Goal: Contribute content: Contribute content

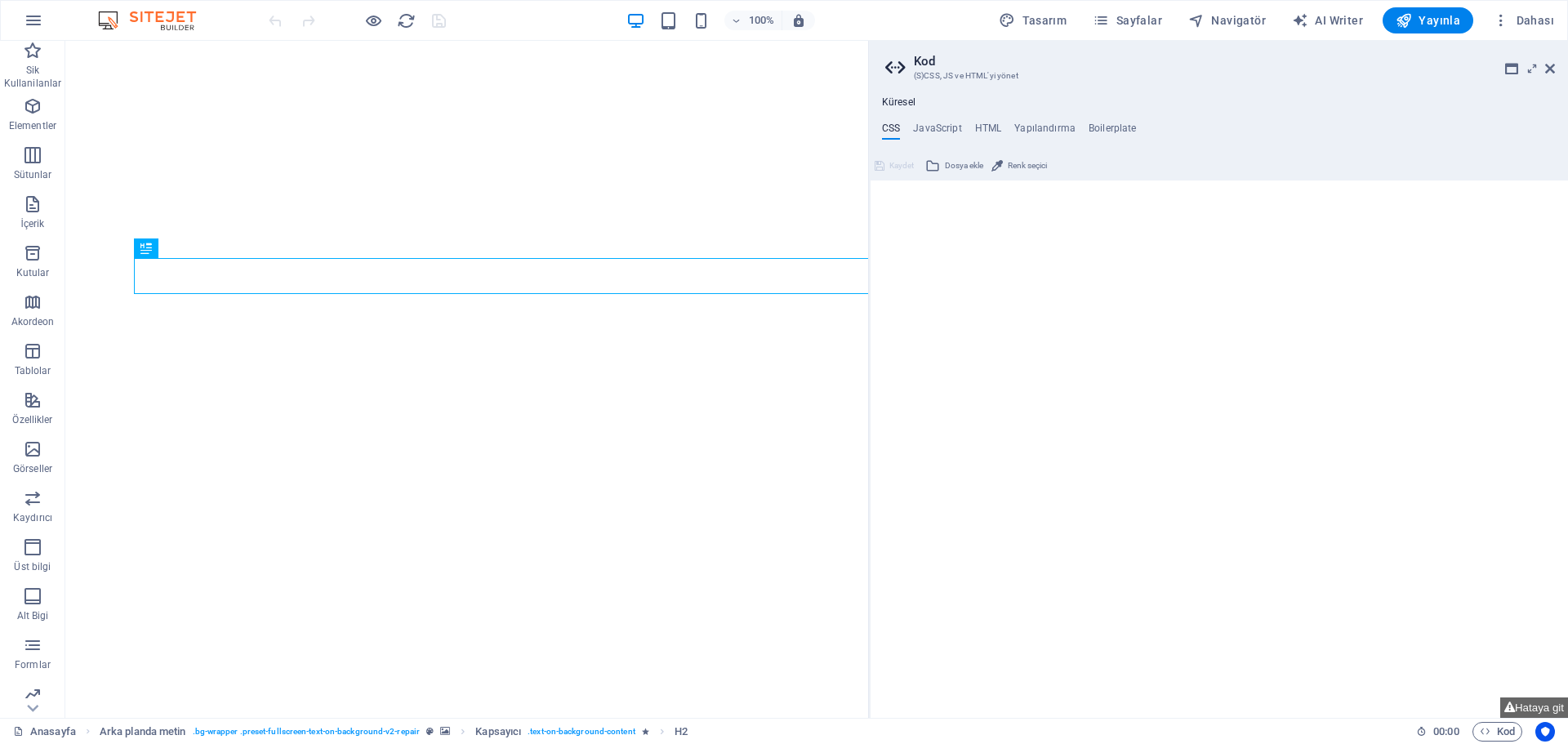
type textarea "/*CUSTOM CODE*/"
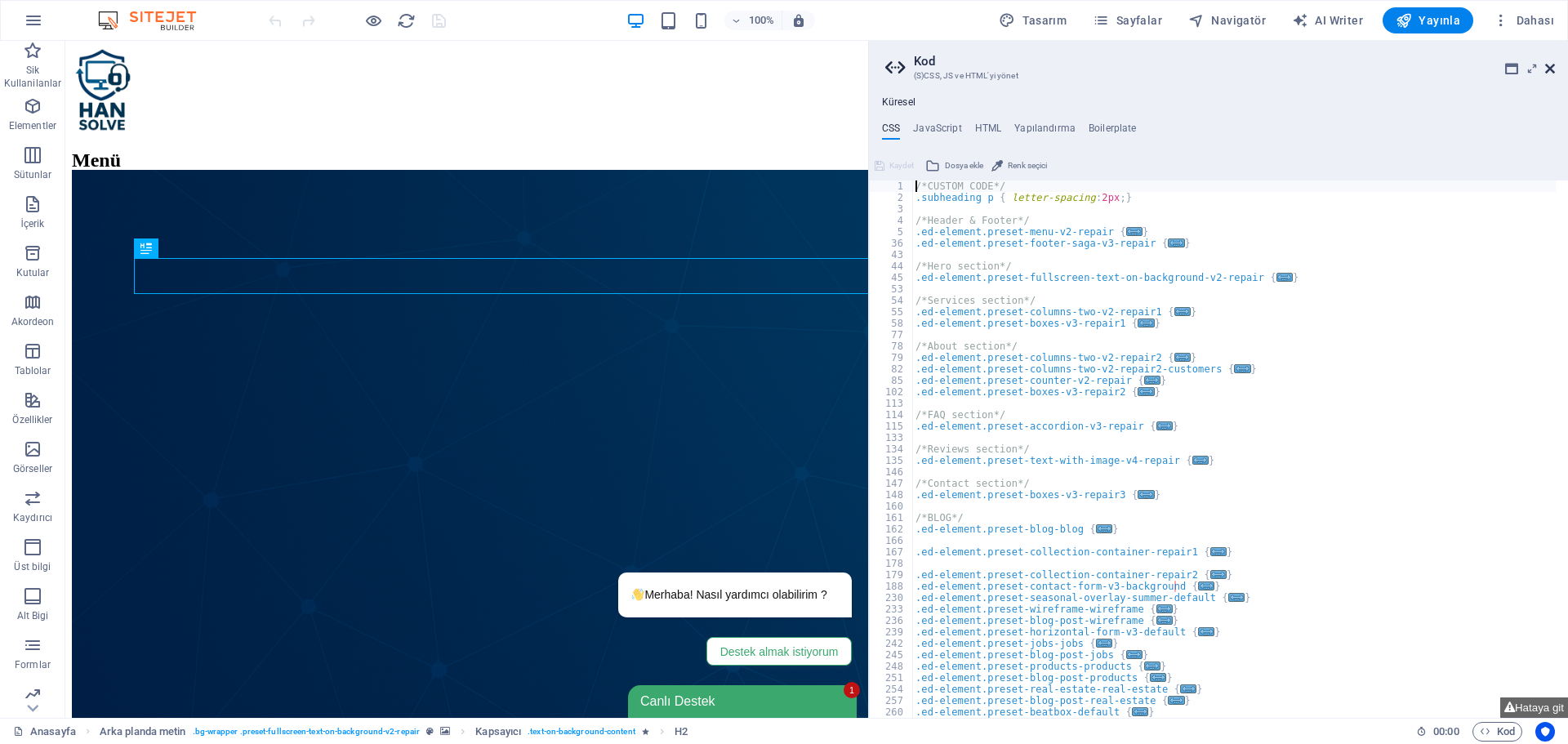
drag, startPoint x: 1553, startPoint y: 74, endPoint x: 1465, endPoint y: 27, distance: 99.8
click at [1553, 74] on icon at bounding box center [1550, 68] width 9 height 13
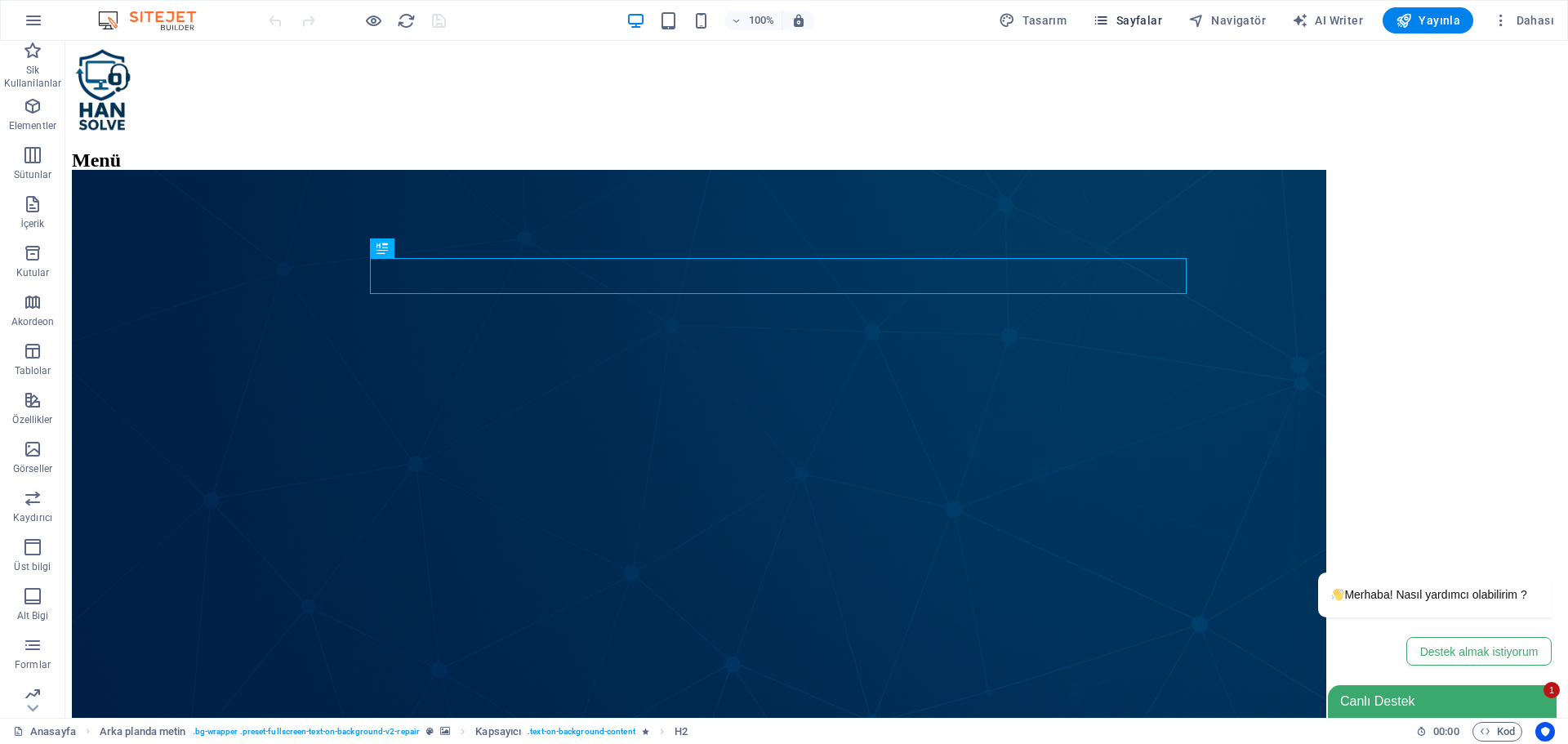
click at [1151, 15] on span "Sayfalar" at bounding box center [1127, 20] width 69 height 16
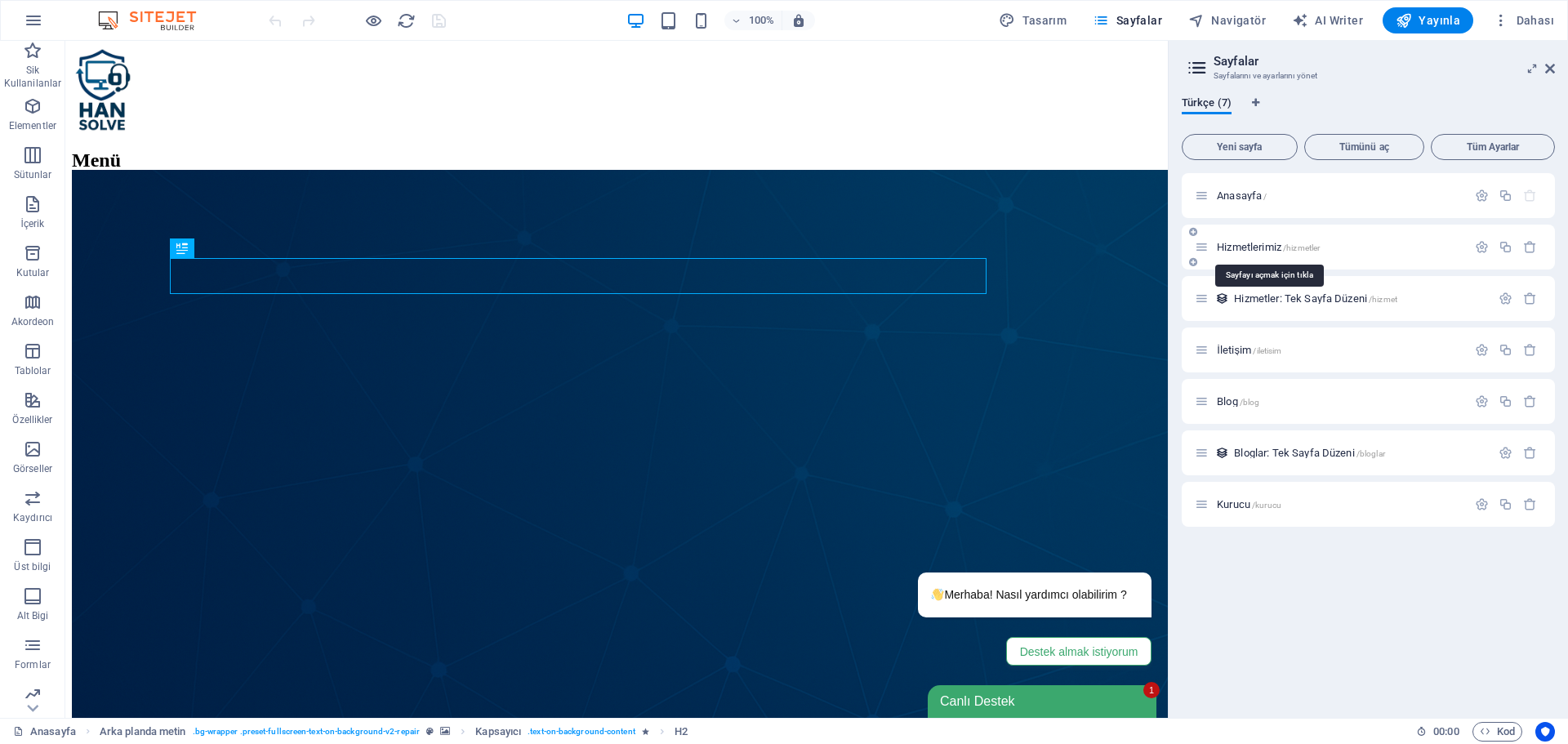
click at [1248, 245] on span "Hizmetlerimiz /hizmetler" at bounding box center [1268, 247] width 103 height 12
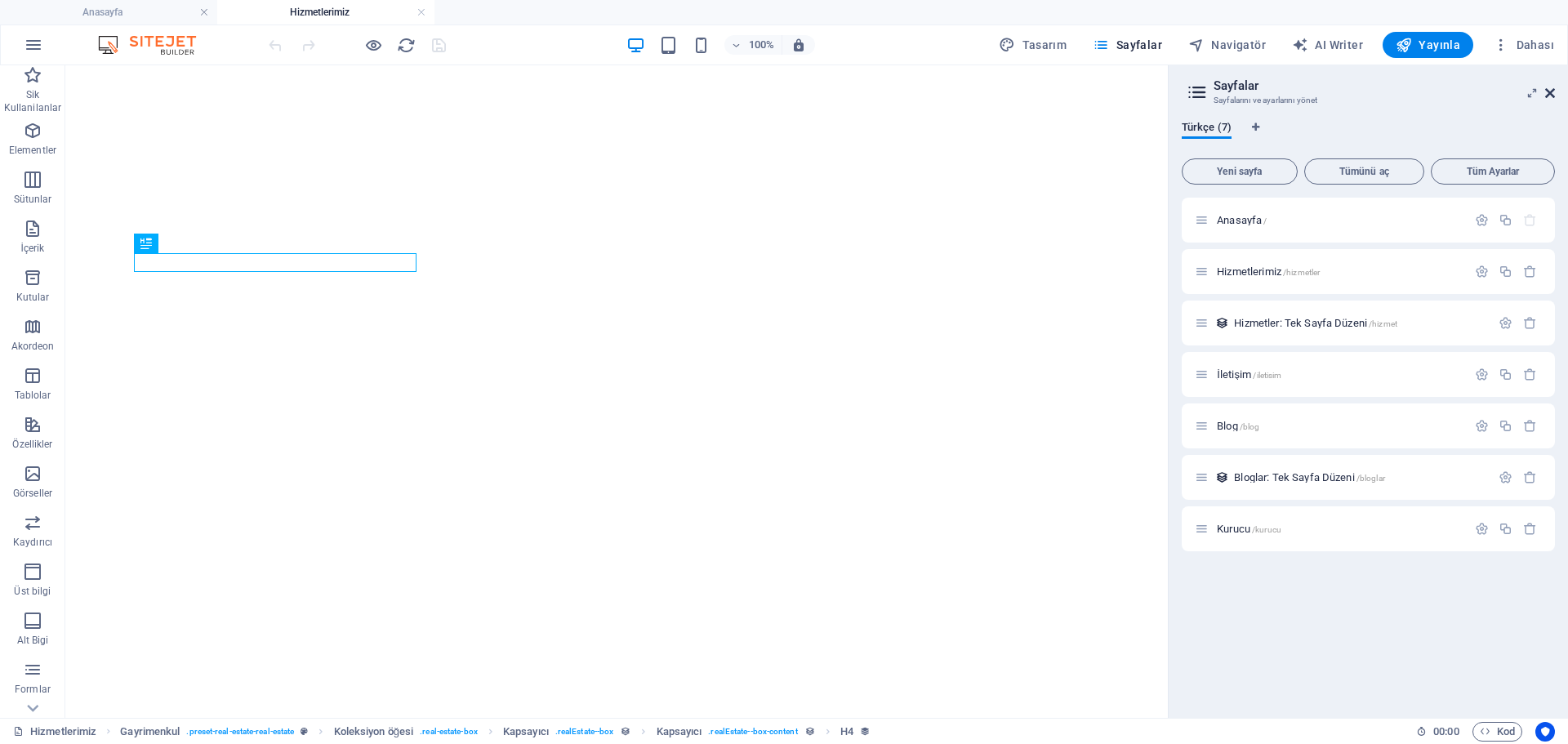
click at [1553, 90] on icon at bounding box center [1550, 92] width 9 height 13
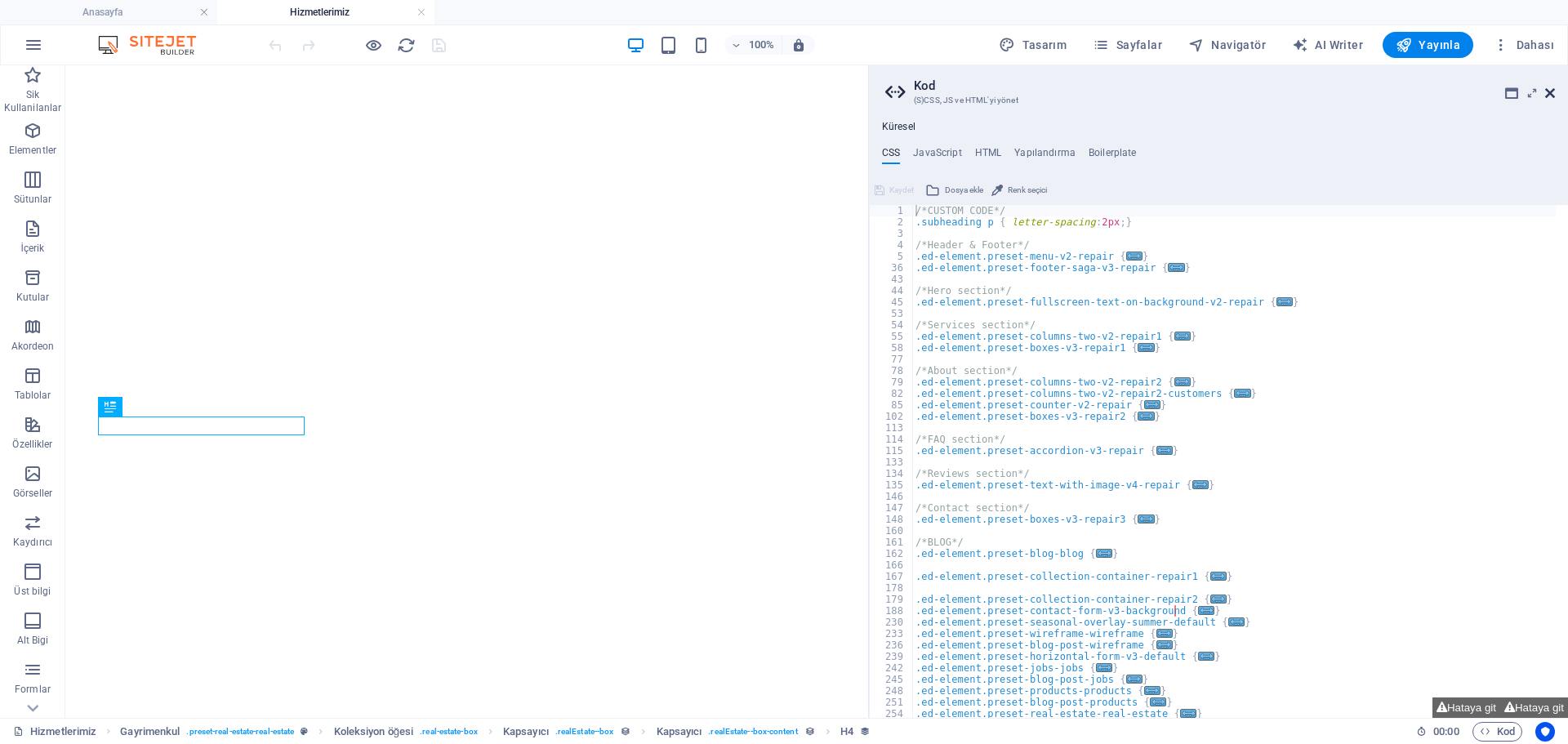
click at [1549, 93] on icon at bounding box center [1550, 92] width 9 height 13
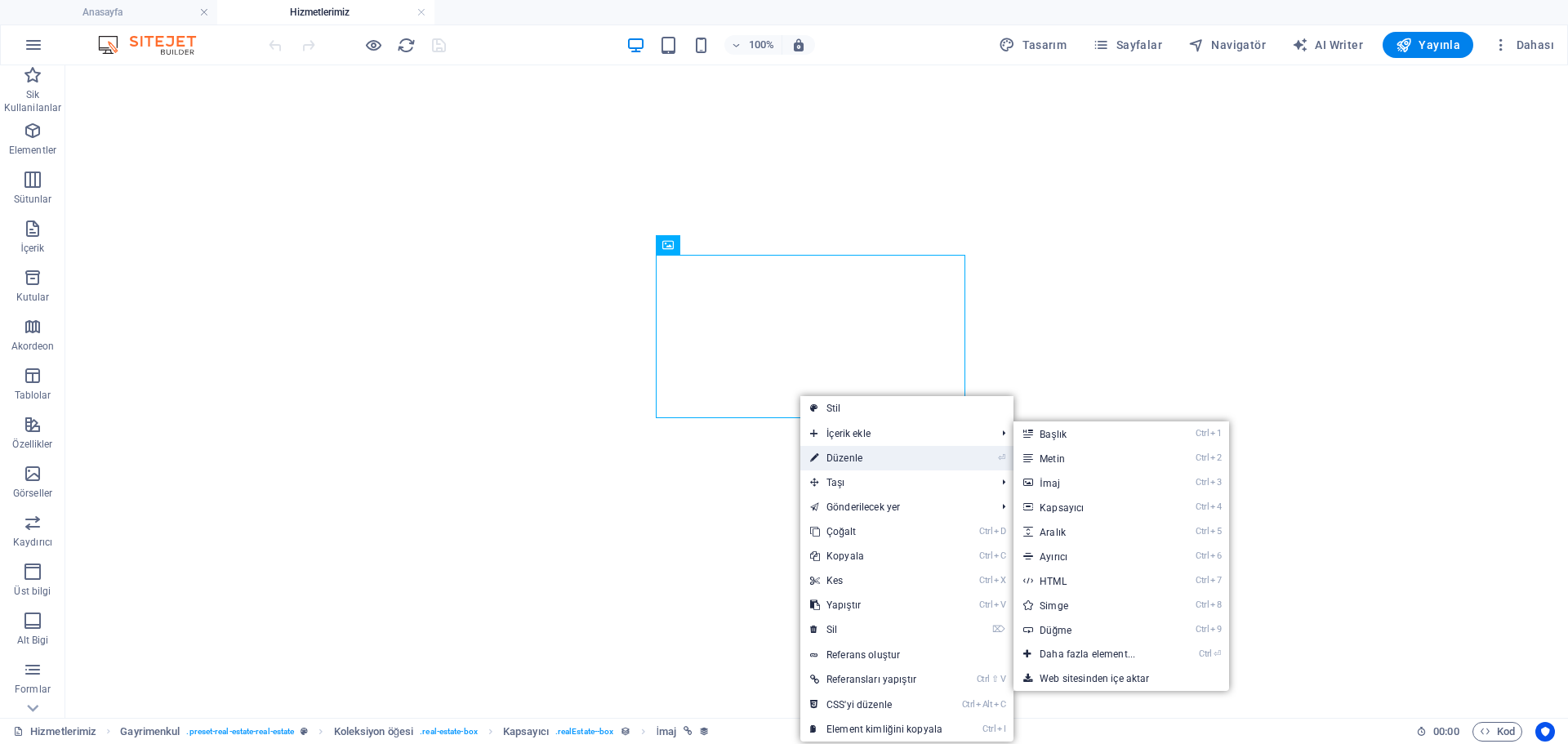
click at [861, 455] on link "⏎ Düzenle" at bounding box center [876, 458] width 152 height 25
select select "px"
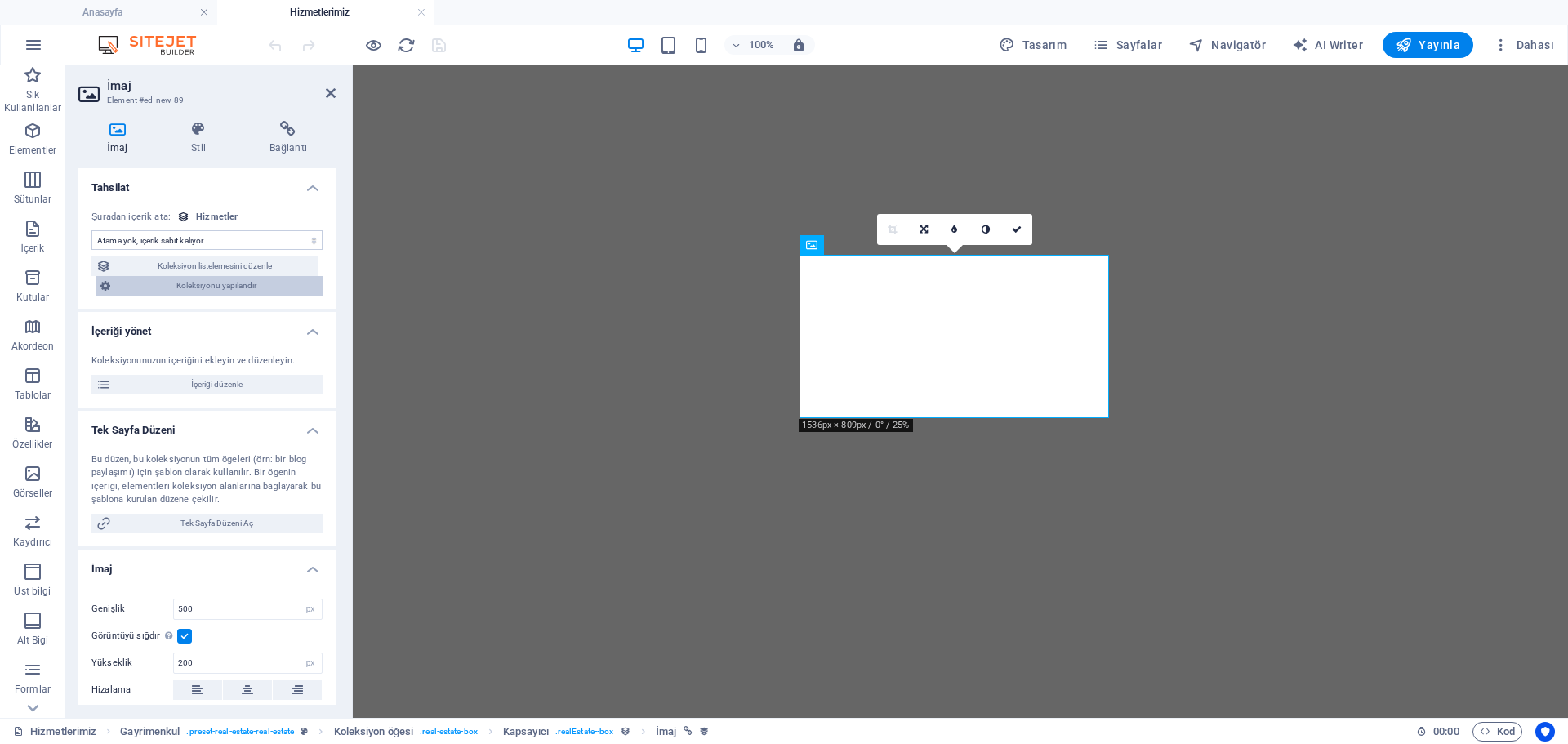
select select "image"
click at [205, 385] on span "İçeriği düzenle" at bounding box center [217, 384] width 202 height 20
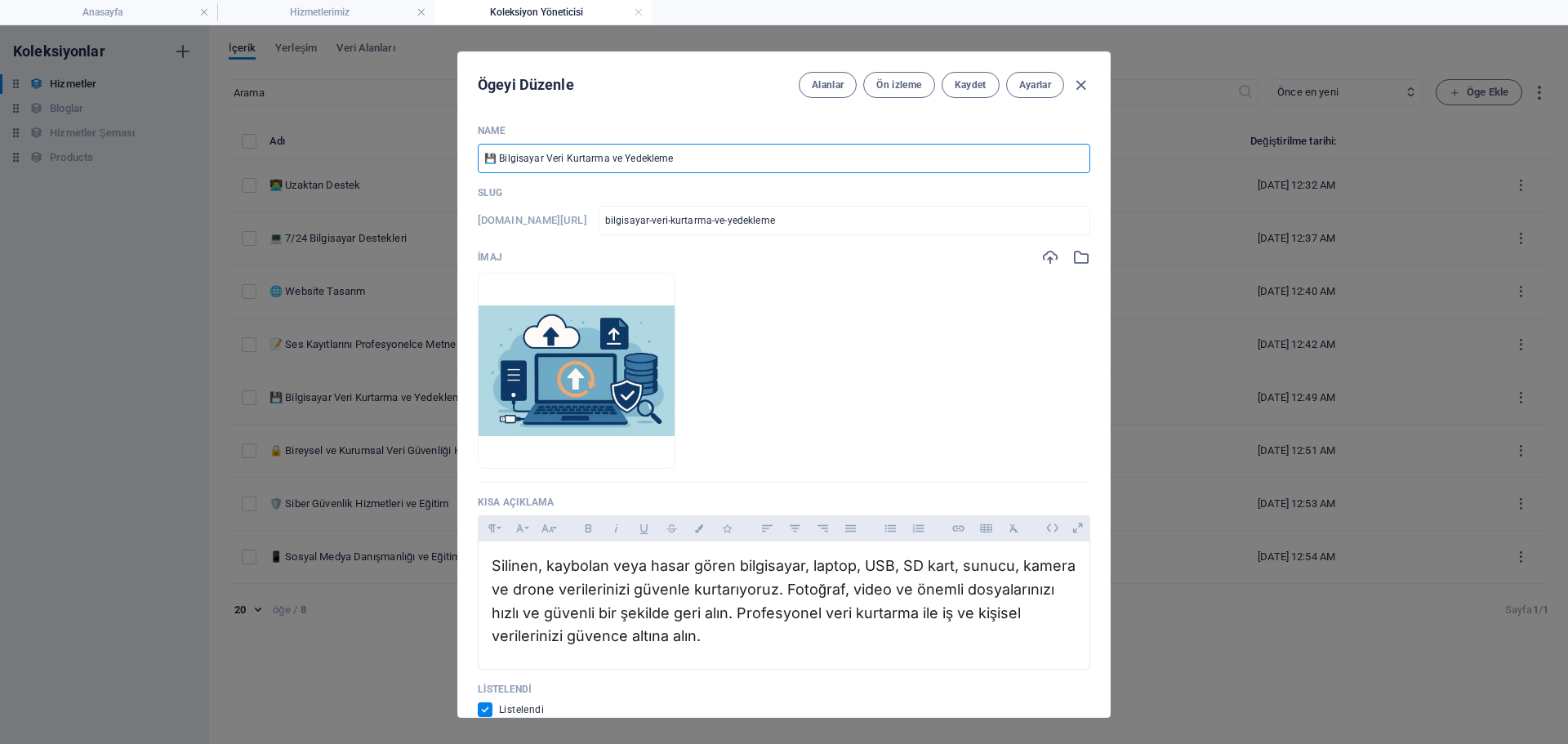
drag, startPoint x: 700, startPoint y: 166, endPoint x: 611, endPoint y: 228, distance: 108.5
click at [611, 228] on div "Name 💾 Bilgisayar Veri Kurtarma ve Yedekleme ​ Slug www.example.com/hizmet/ bil…" at bounding box center [784, 558] width 612 height 869
drag, startPoint x: 546, startPoint y: 164, endPoint x: 413, endPoint y: 165, distance: 133.0
click at [413, 165] on div "Ögeyi Düzenle Alanlar Ön izleme Kaydet Ayarlar Name 💾 Bilgisayar Veri Kurtarma …" at bounding box center [784, 384] width 1568 height 718
type input "💾 [PERSON_NAME]ma"
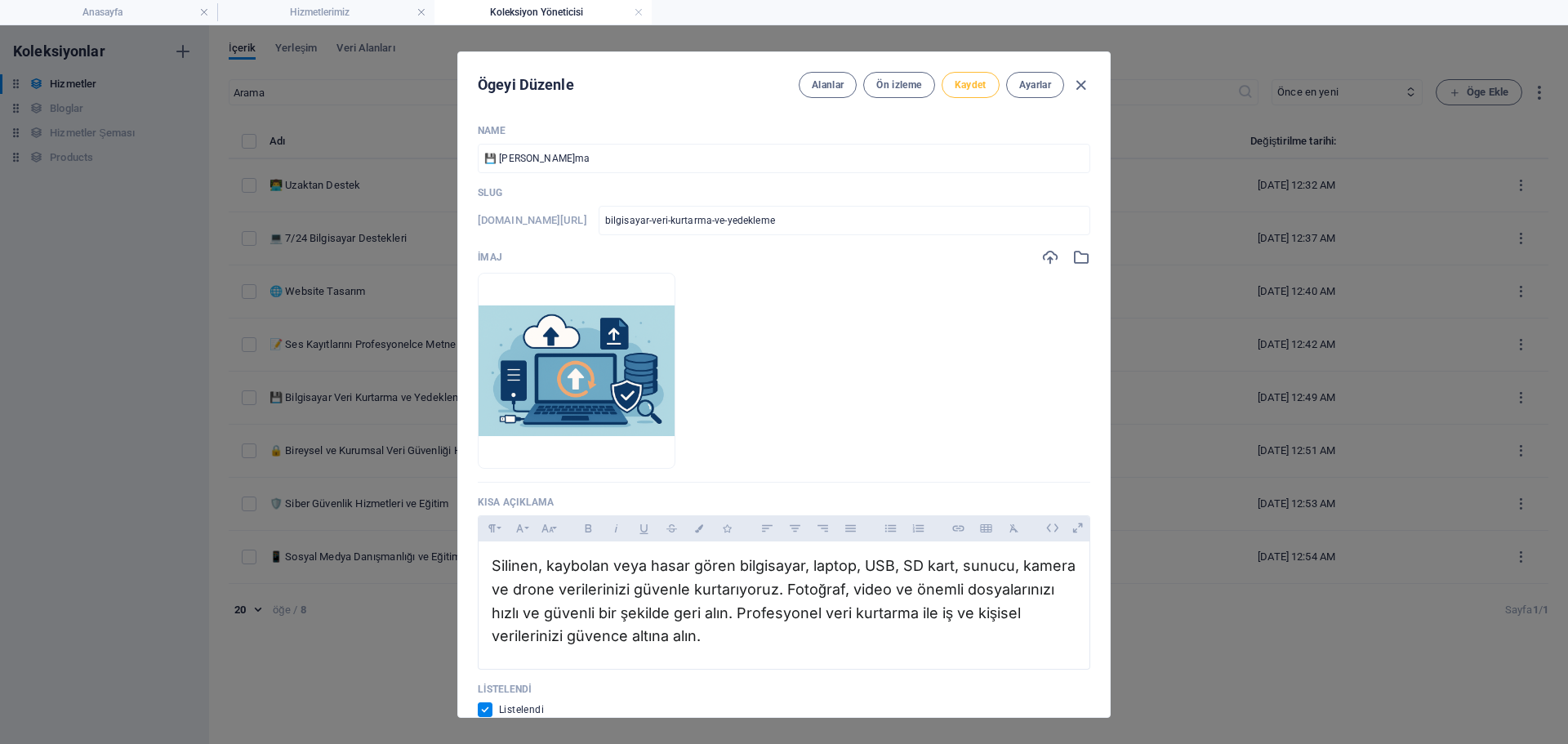
click at [959, 91] on span "Kaydet" at bounding box center [970, 85] width 32 height 13
click at [963, 80] on span "Kaydet" at bounding box center [970, 85] width 32 height 13
click at [426, 27] on div "Ögeyi Düzenle Alanlar Ön izleme Kaydet Ayarlar Name 💾 Veri Kurtarma ​ Slug www.…" at bounding box center [784, 384] width 1568 height 718
checkbox input "false"
type input "bilgisayar-veri-kurtarma-ve-yedekleme"
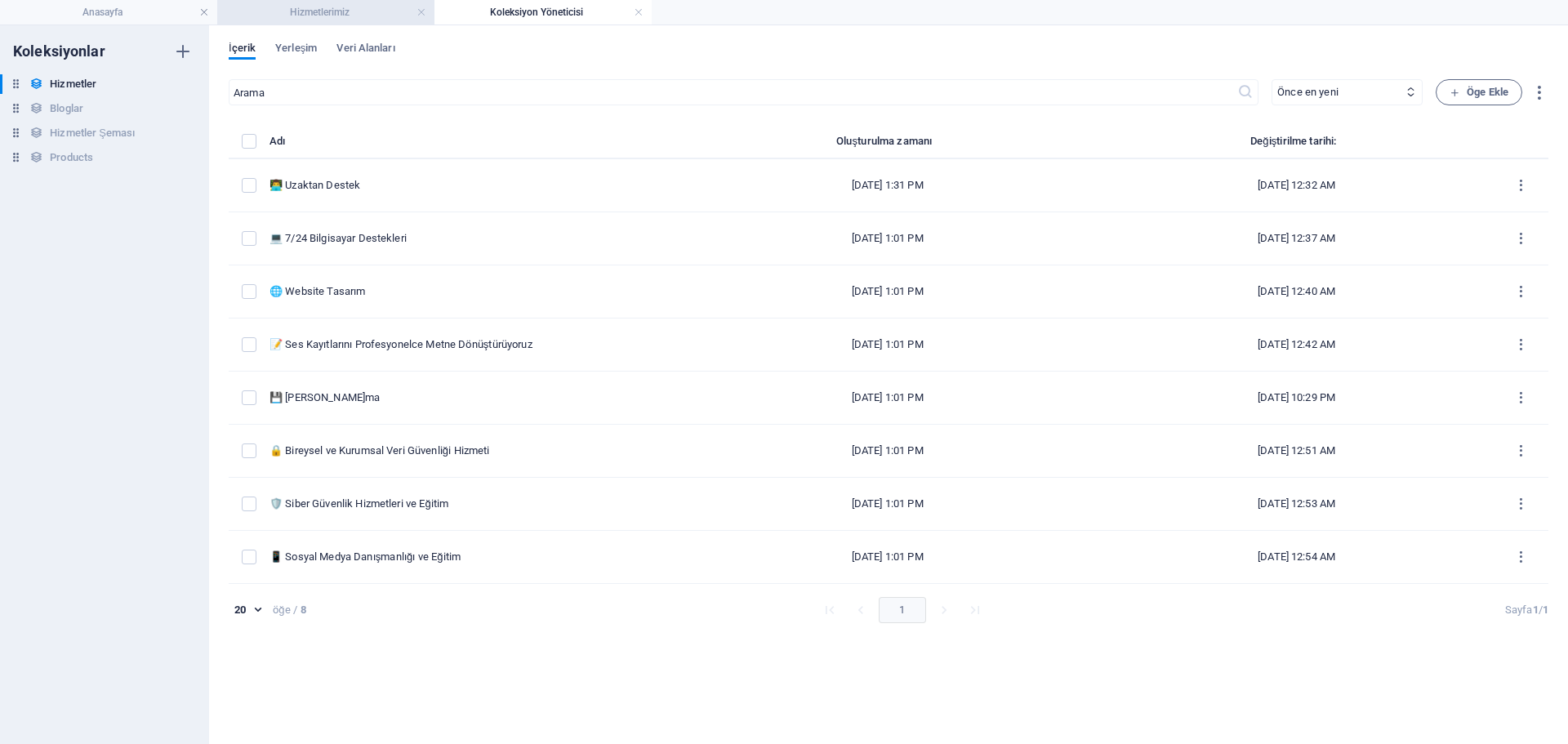
click at [358, 4] on h4 "Hizmetlerimiz" at bounding box center [326, 12] width 218 height 18
select select "DISABLED_OPTION_VALUE"
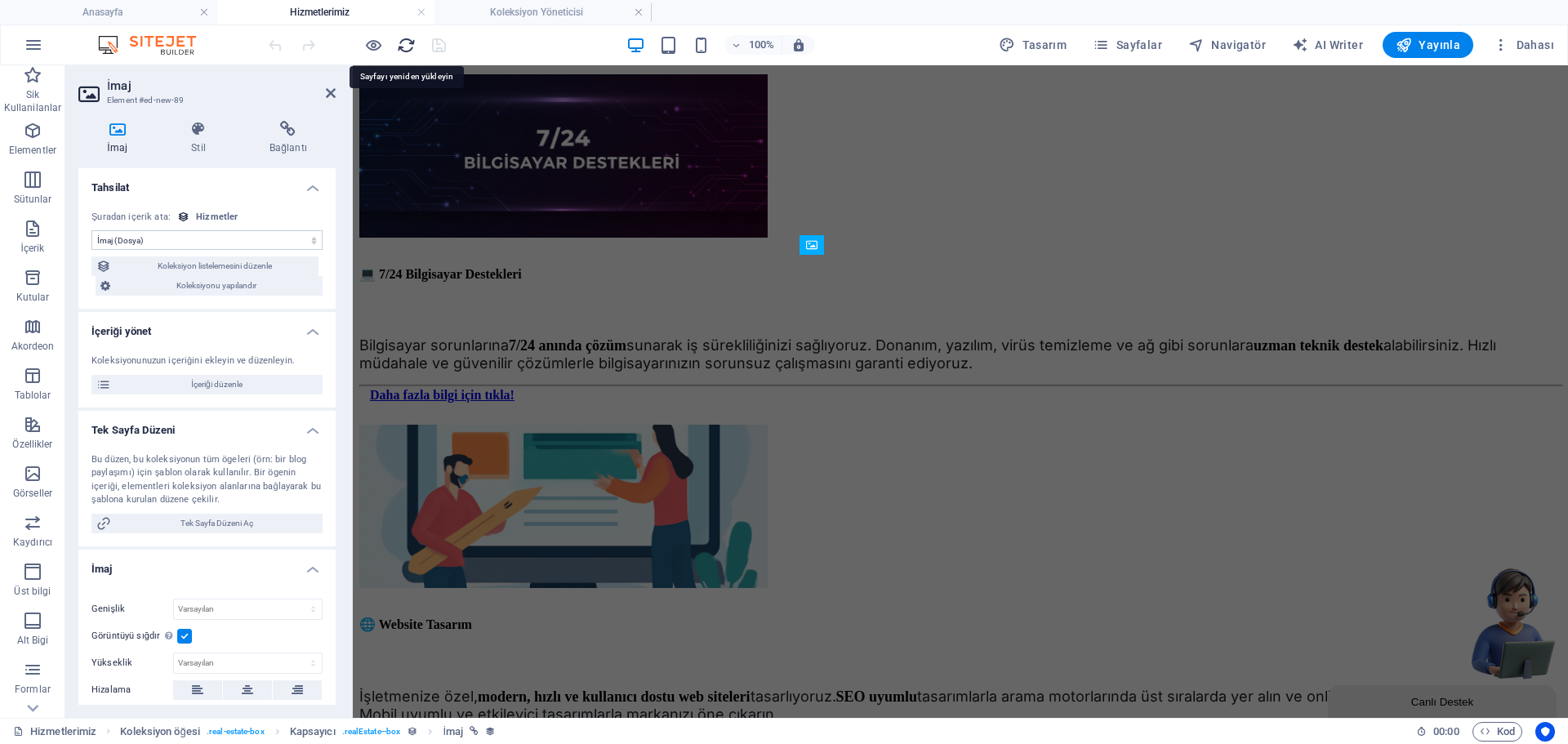
click at [409, 44] on icon "reload" at bounding box center [407, 45] width 19 height 19
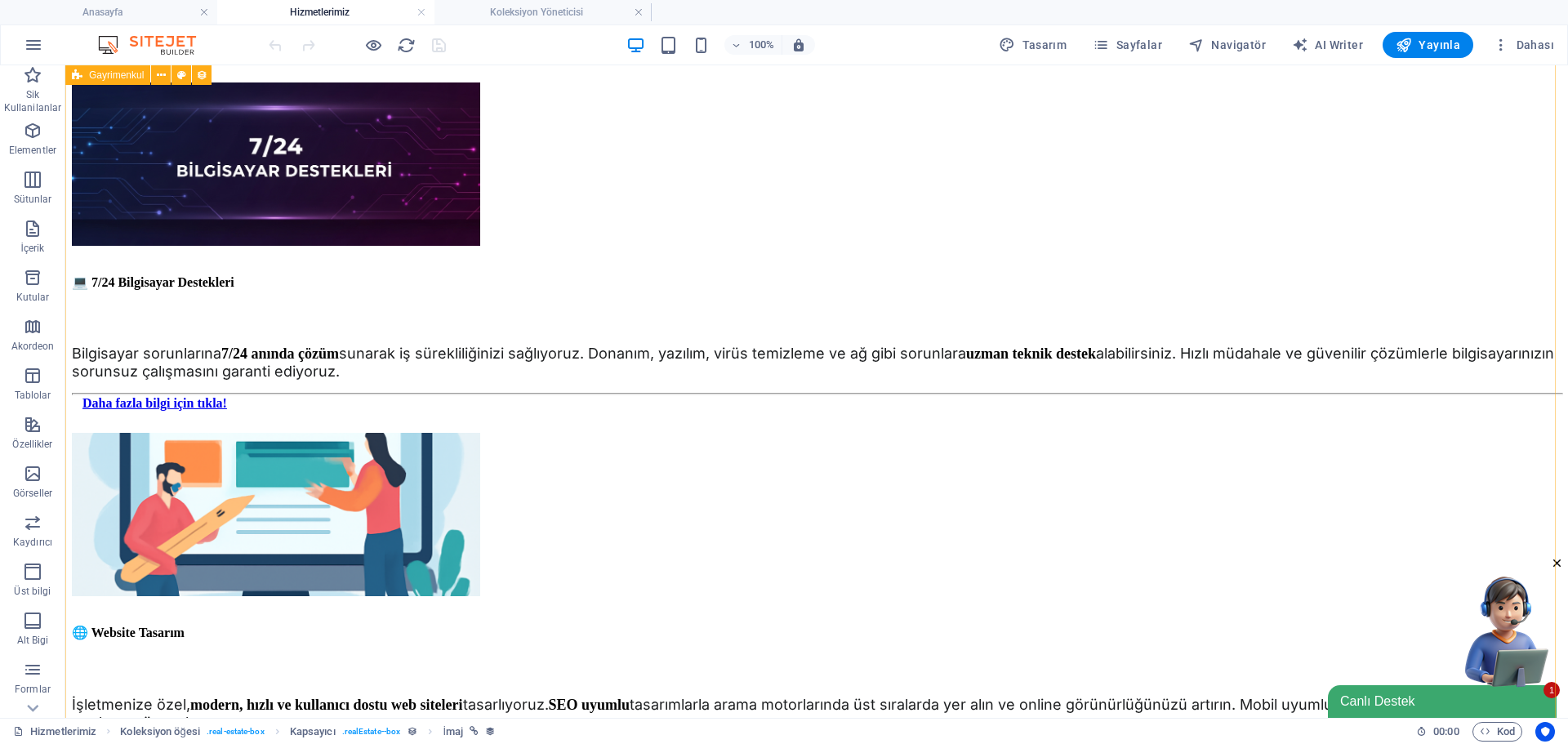
scroll to position [980, 0]
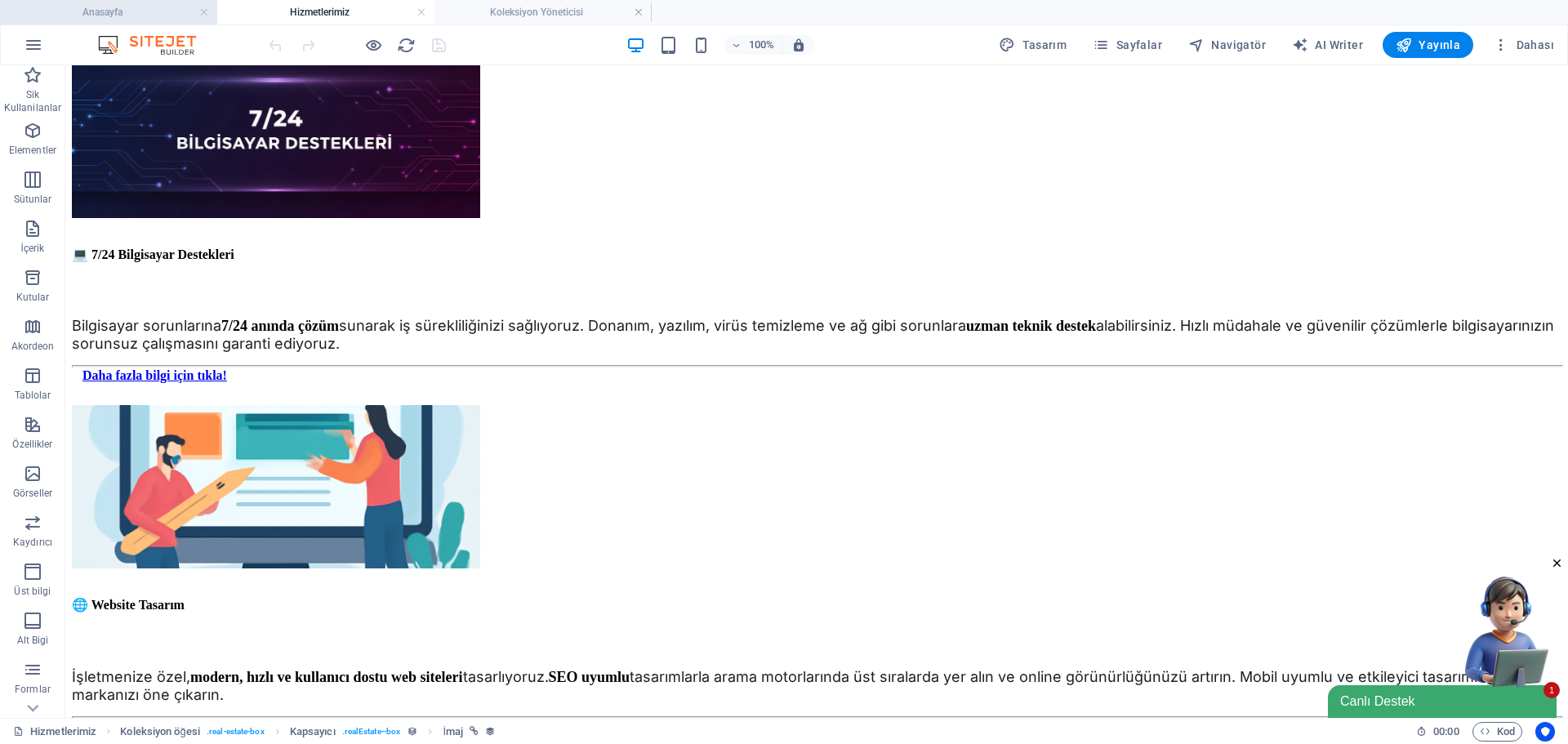
click at [136, 17] on h4 "Anasayfa" at bounding box center [109, 12] width 218 height 18
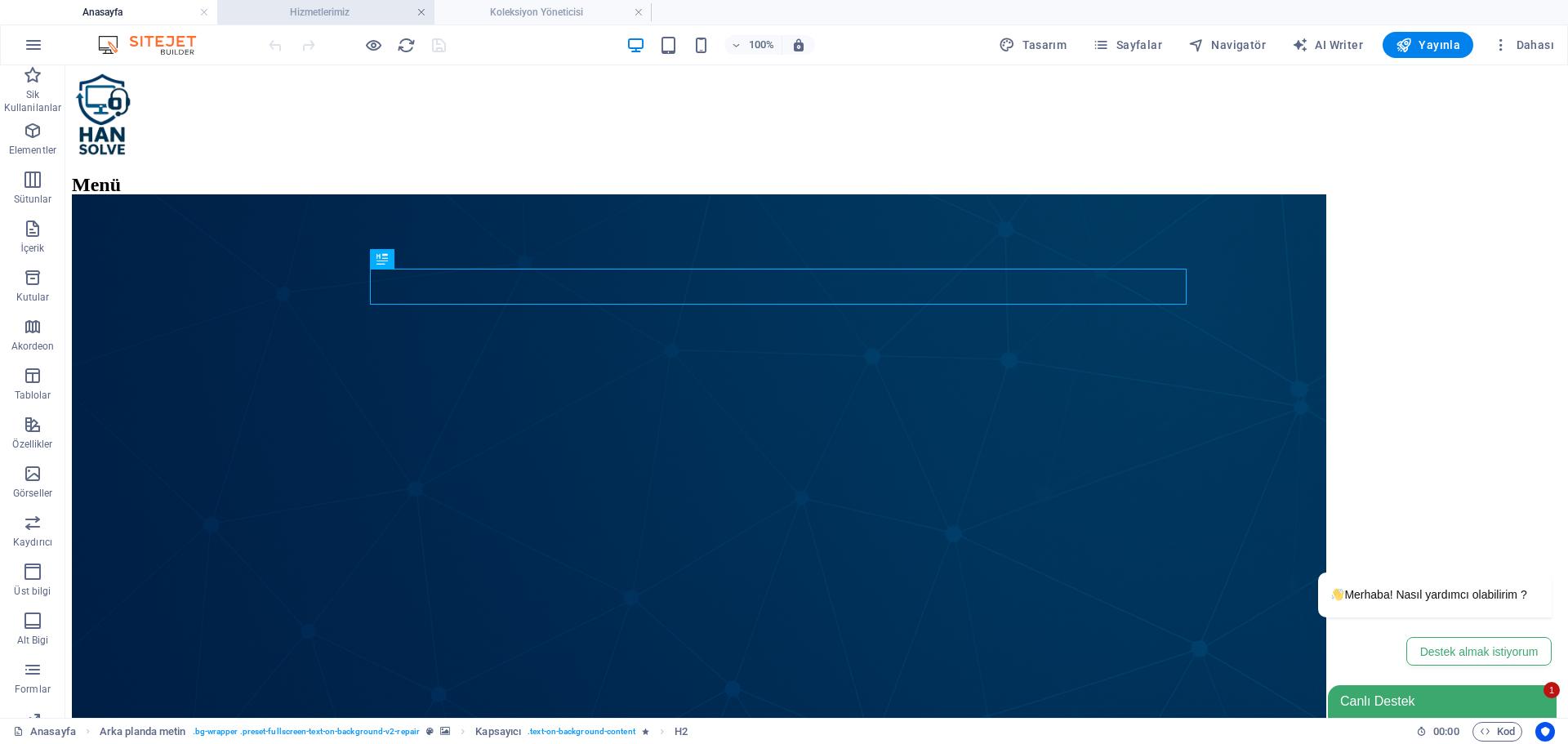
click at [416, 9] on link at bounding box center [420, 13] width 9 height 15
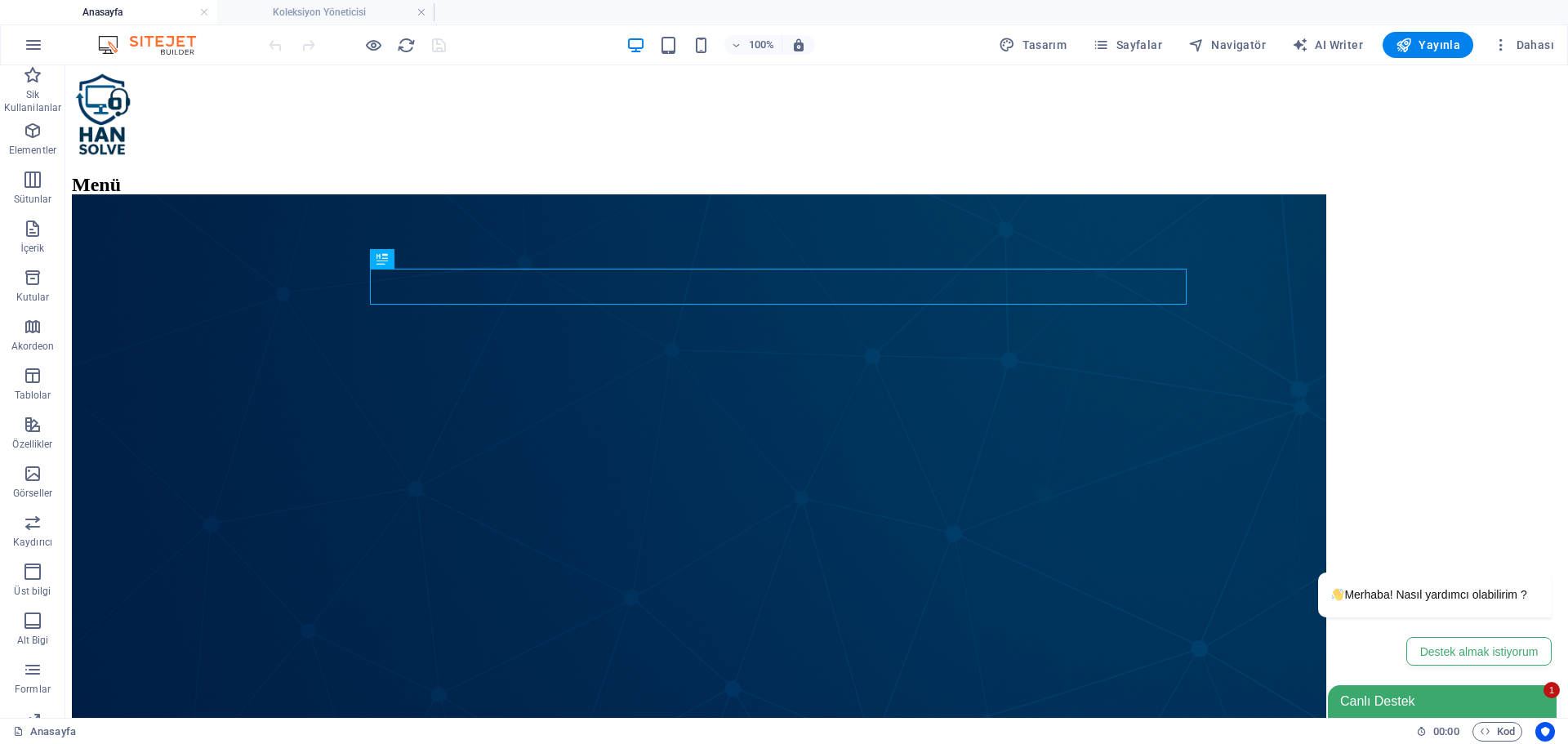
click at [416, 9] on link at bounding box center [420, 13] width 9 height 15
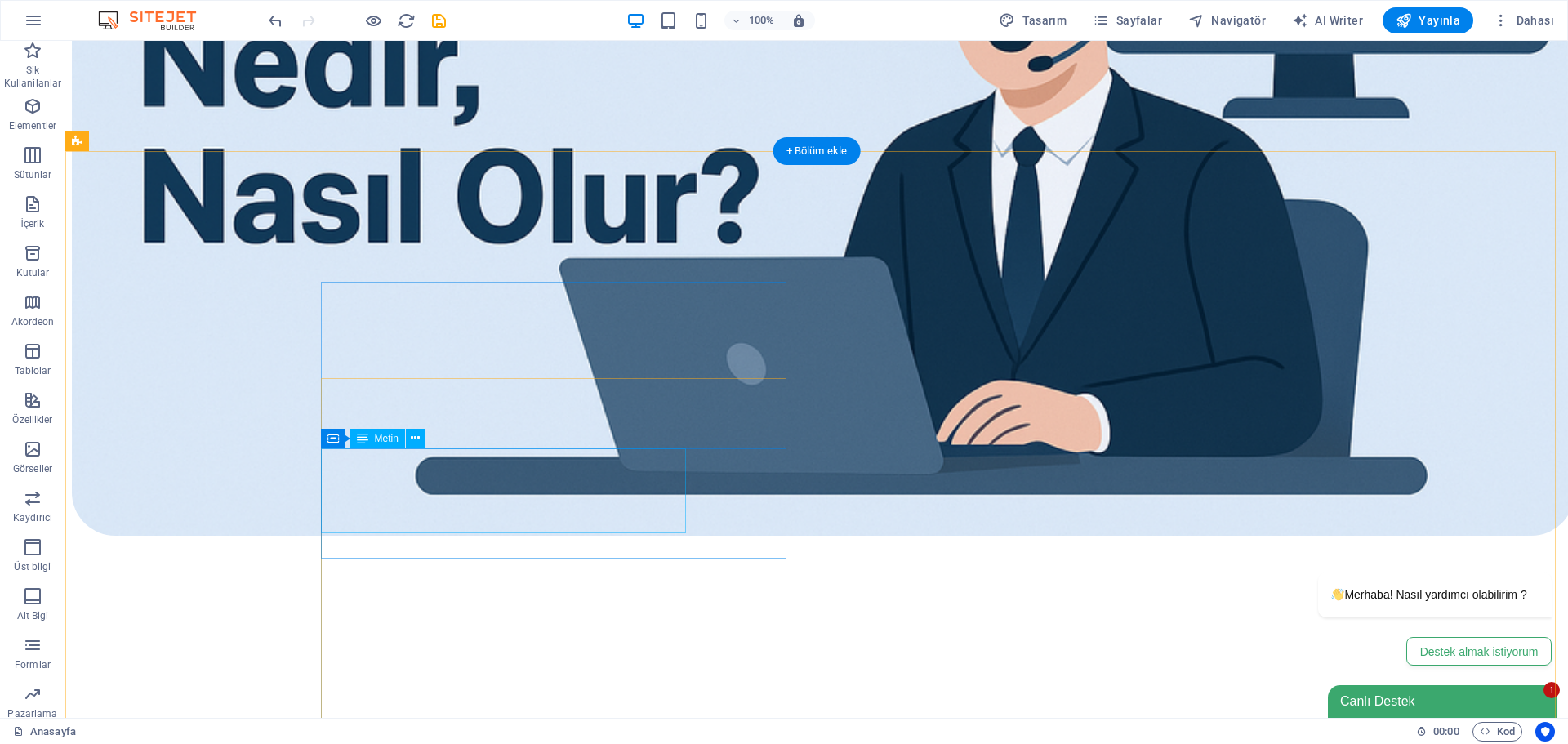
scroll to position [1634, 0]
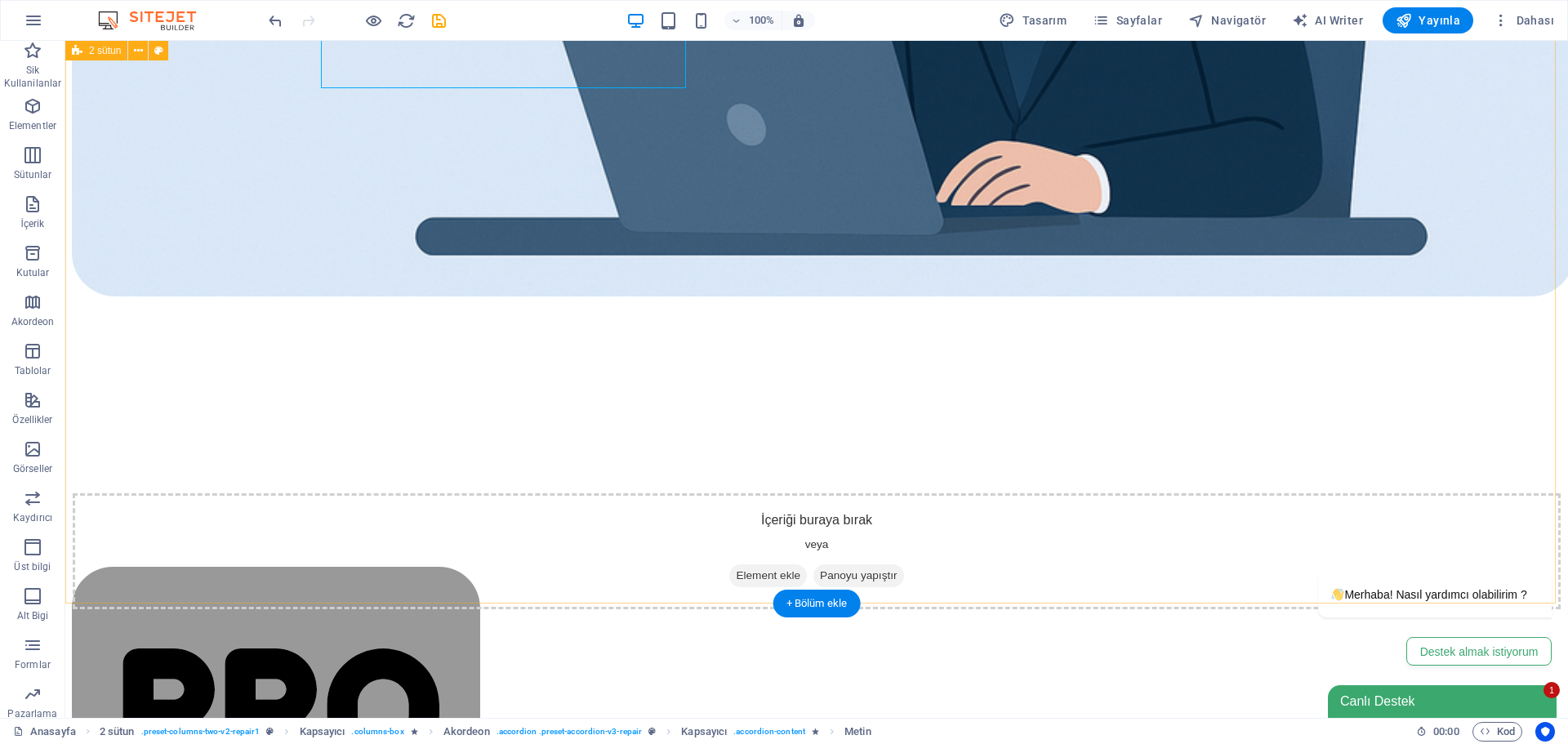
scroll to position [1797, 0]
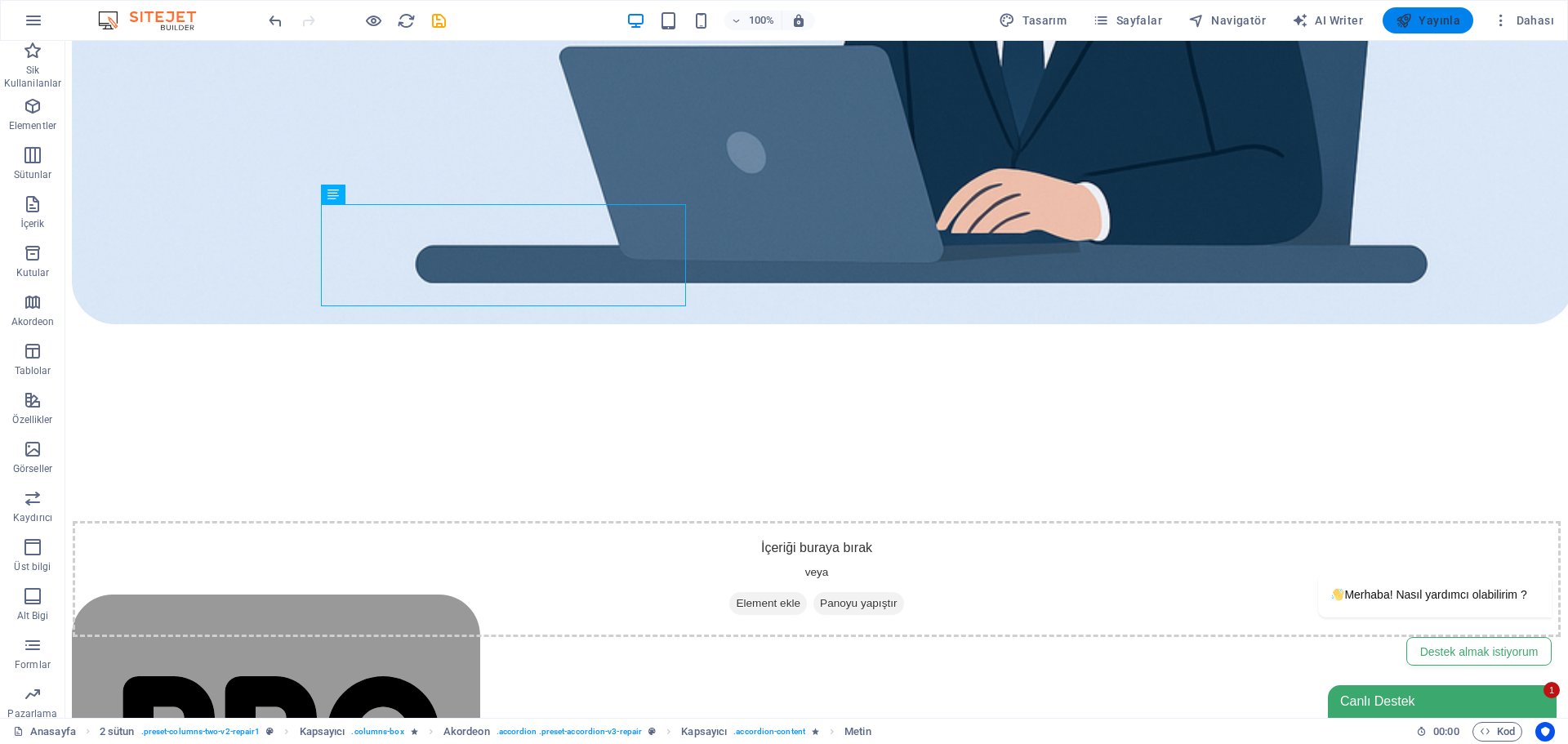
click at [1454, 27] on span "Yayınla" at bounding box center [1428, 20] width 64 height 16
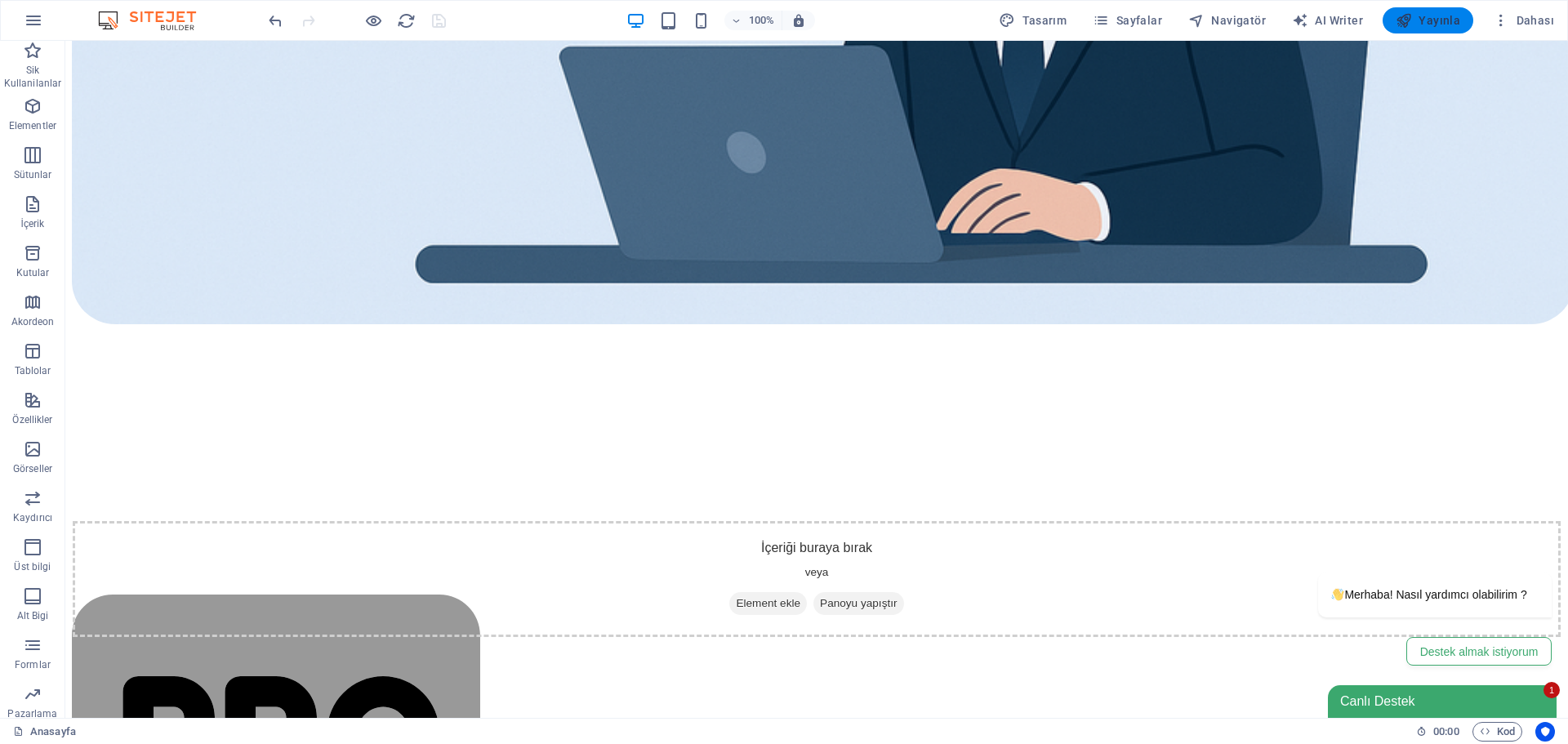
scroll to position [1967, 0]
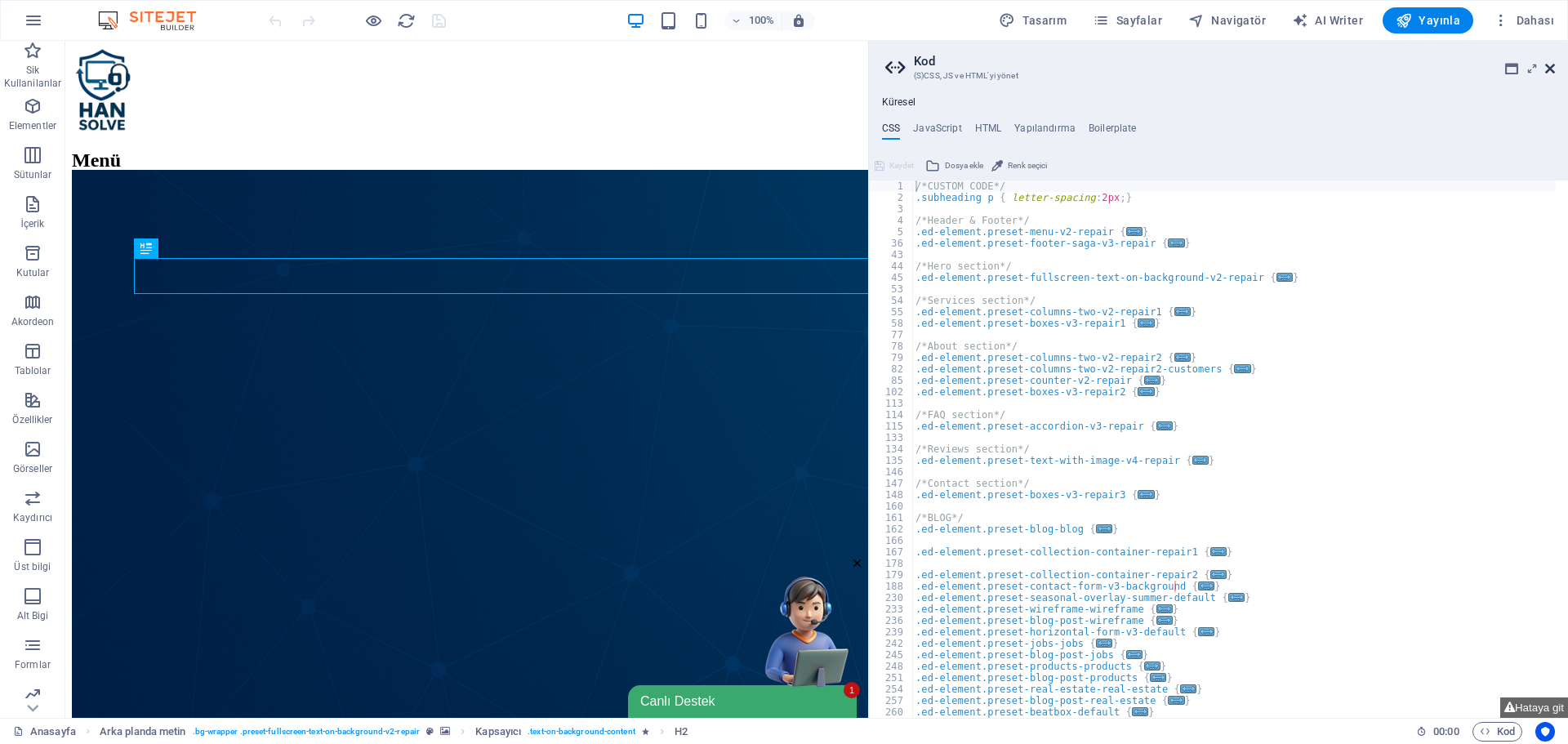
click at [1549, 63] on icon at bounding box center [1550, 68] width 9 height 13
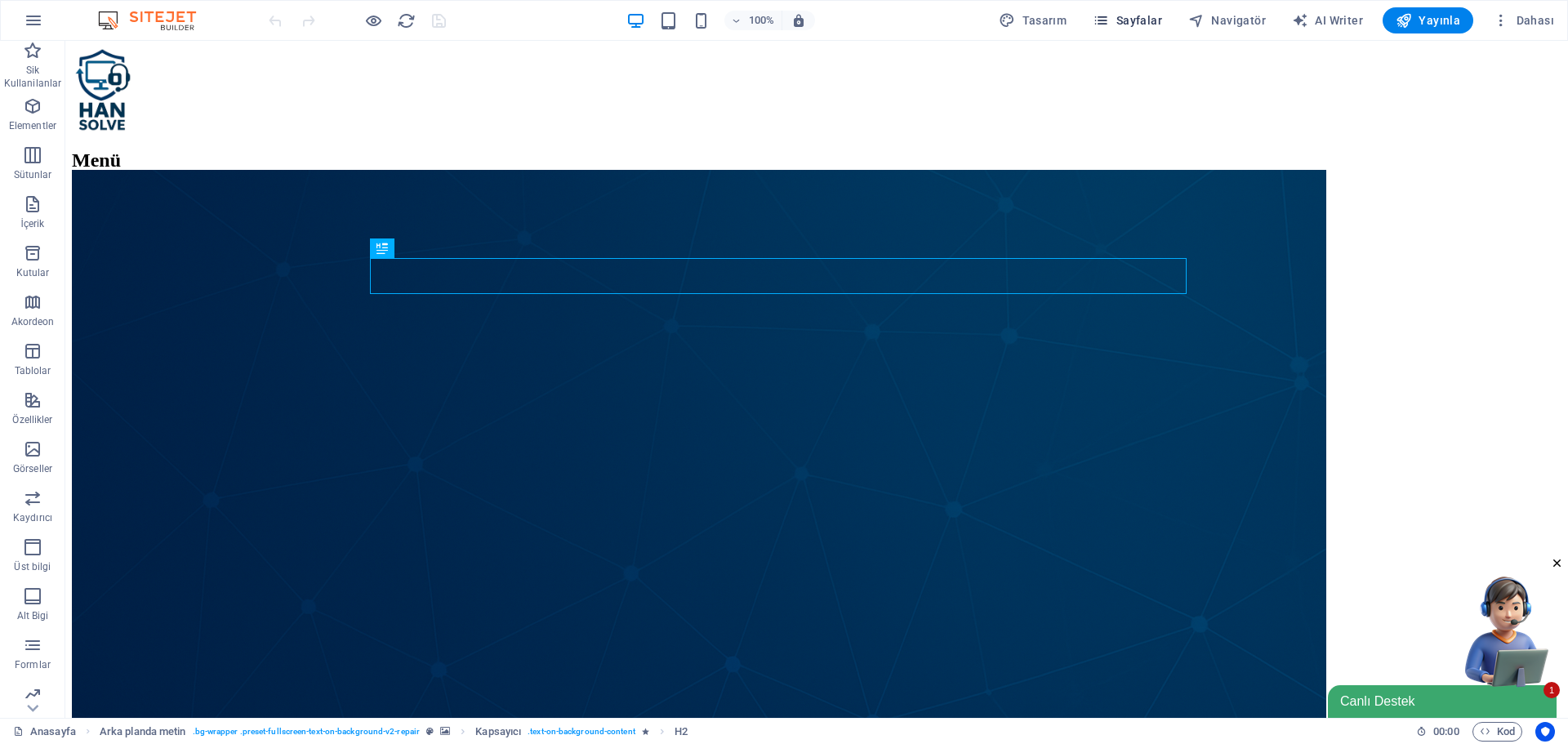
click at [1142, 27] on span "Sayfalar" at bounding box center [1127, 20] width 69 height 16
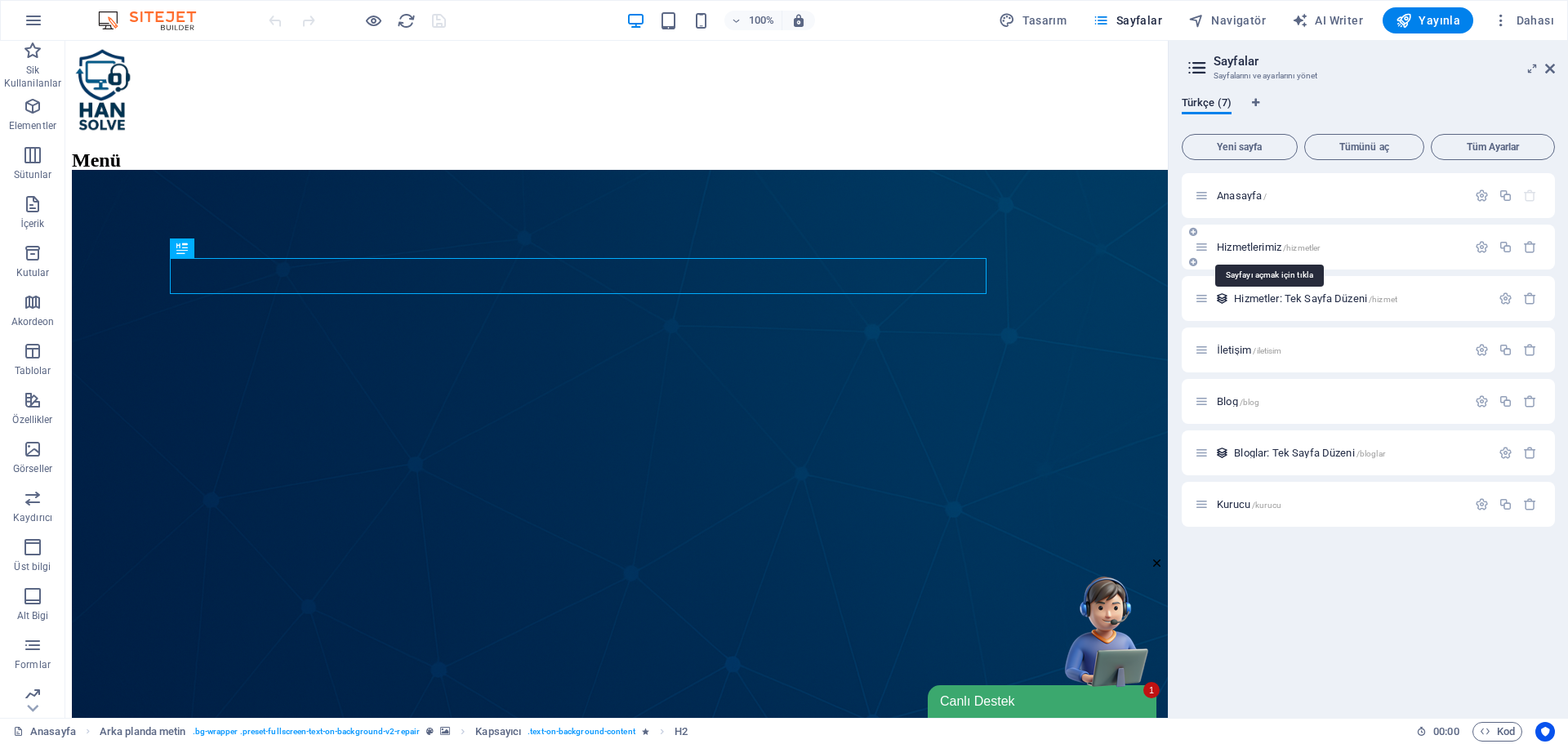
click at [1236, 245] on span "Hizmetlerimiz /hizmetler" at bounding box center [1268, 247] width 103 height 12
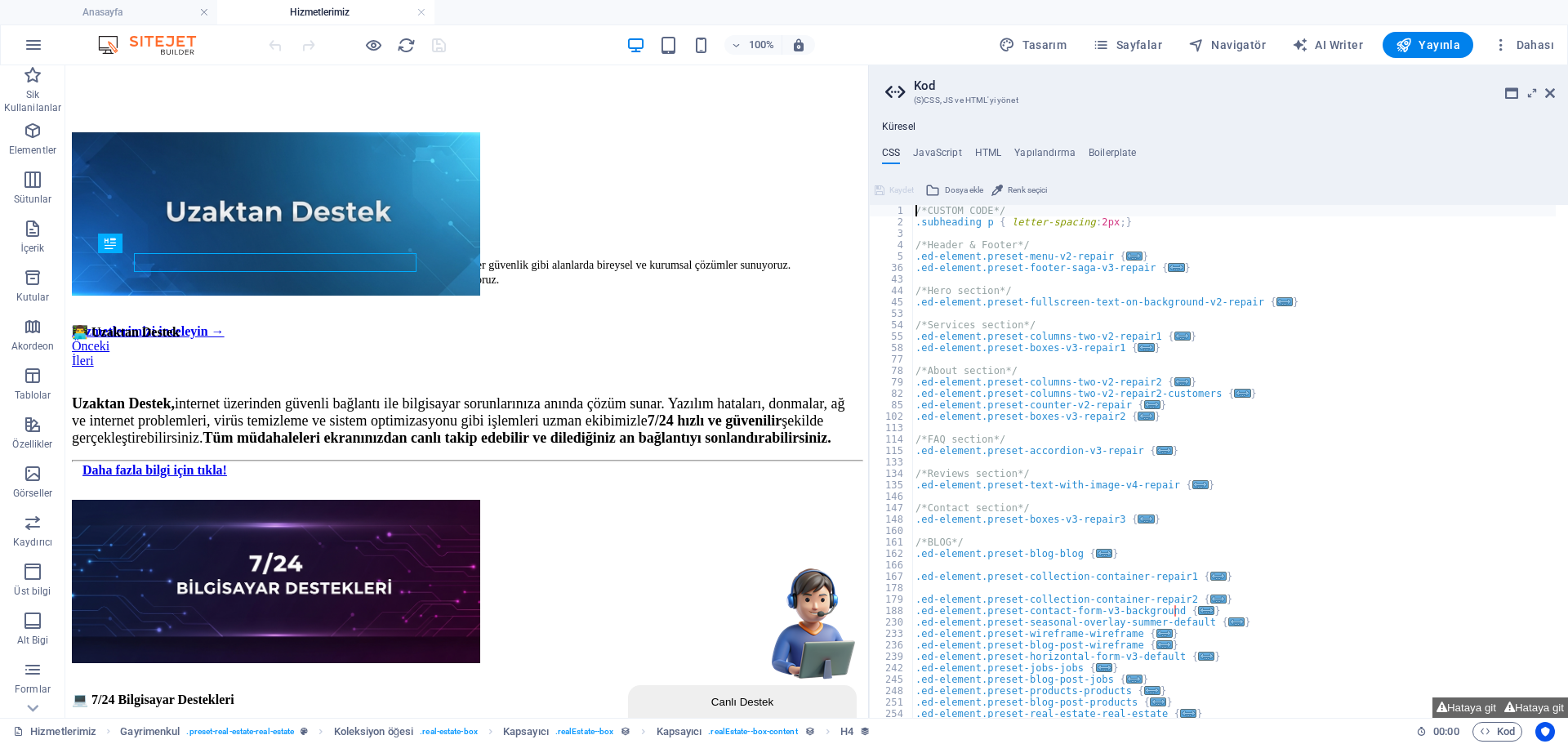
click at [1549, 88] on icon at bounding box center [1550, 92] width 9 height 13
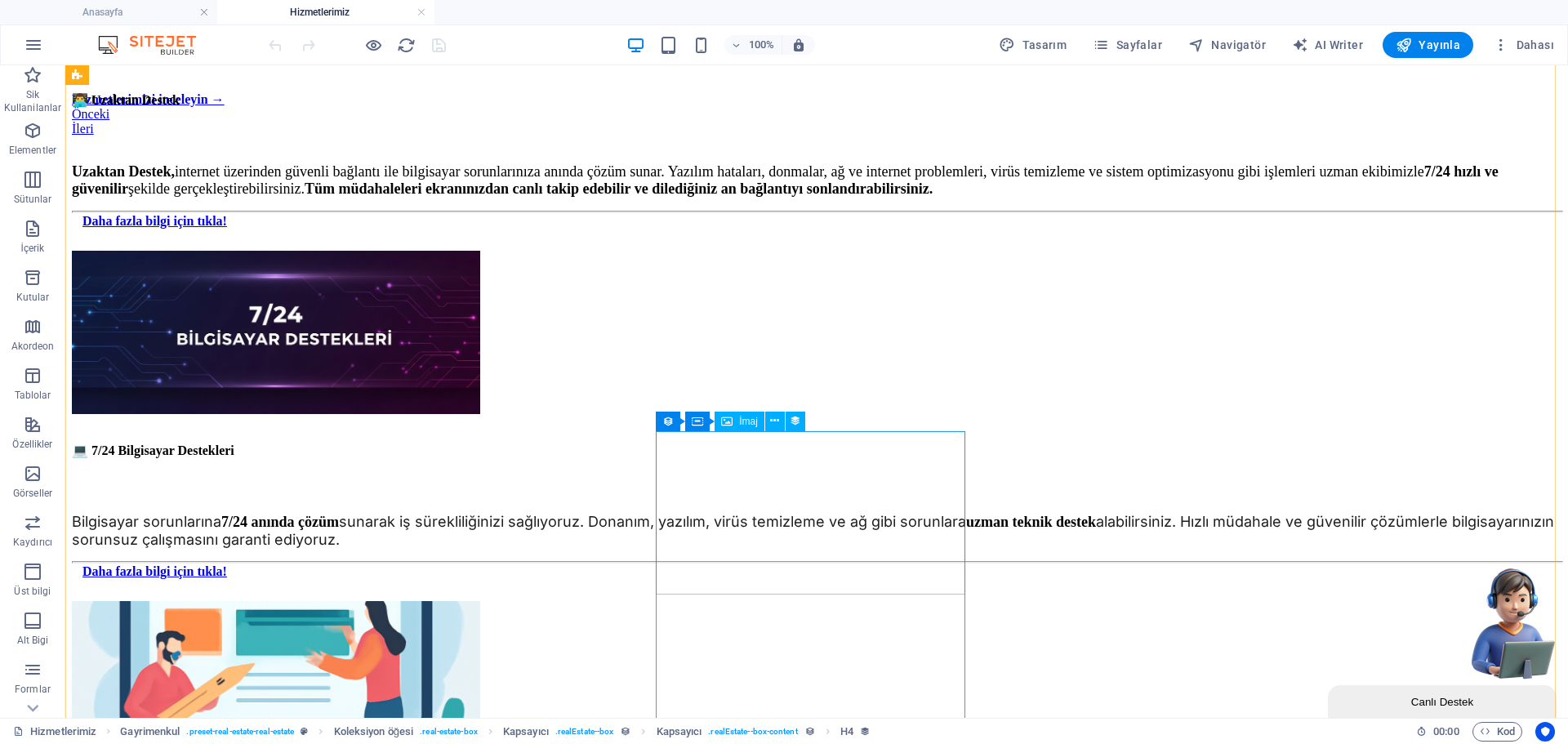
scroll to position [797, 0]
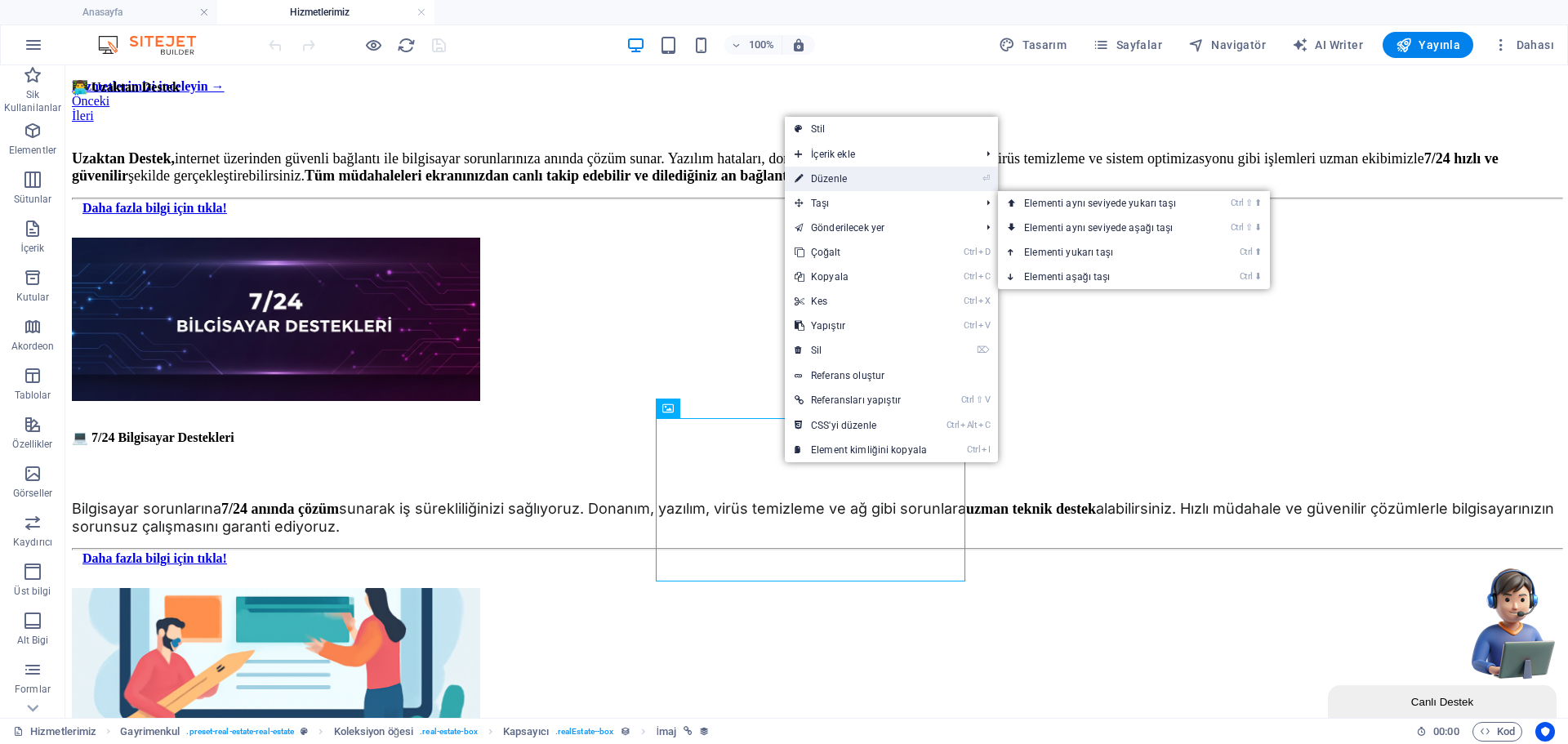
click at [833, 178] on link "⏎ Düzenle" at bounding box center [861, 179] width 152 height 25
select select "px"
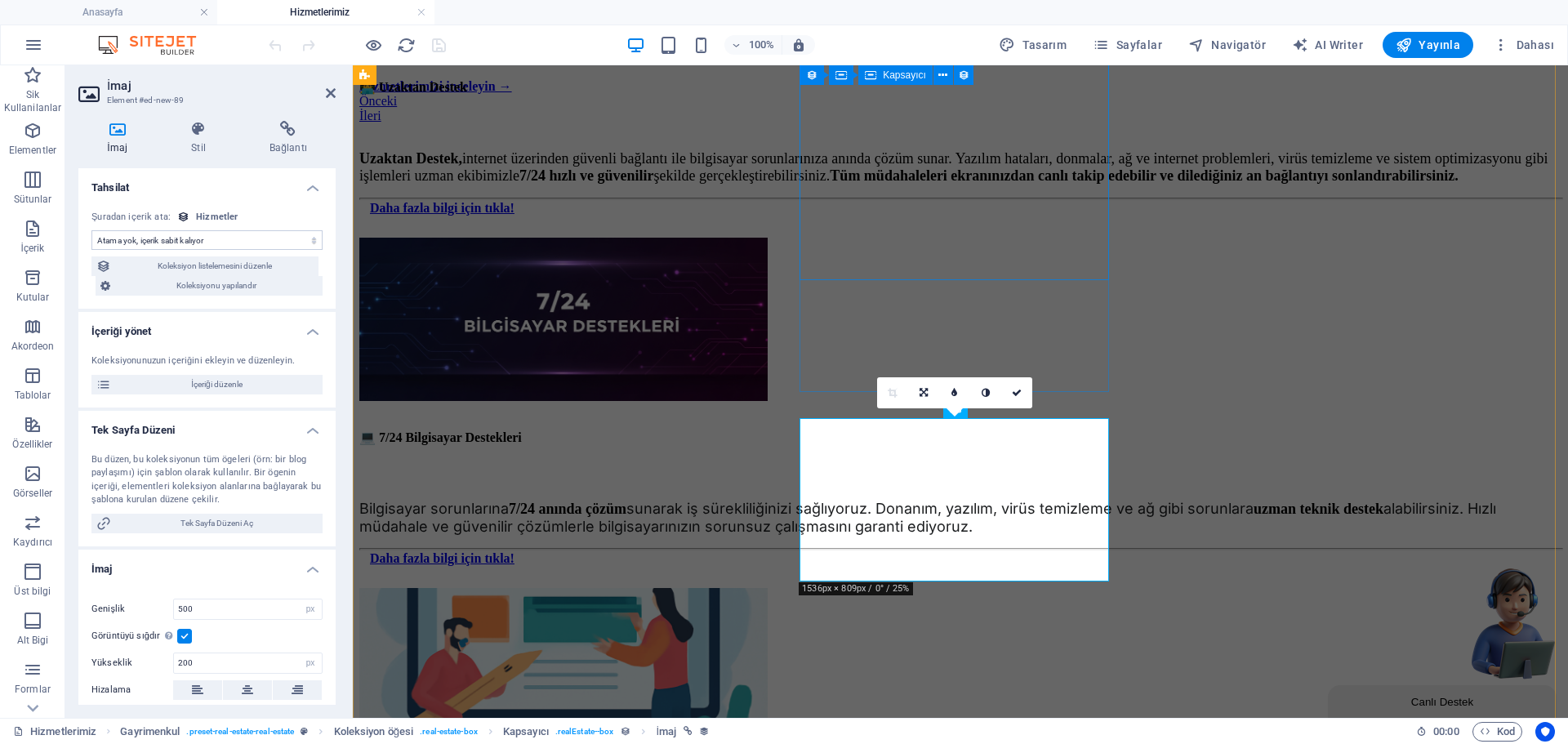
select select "image"
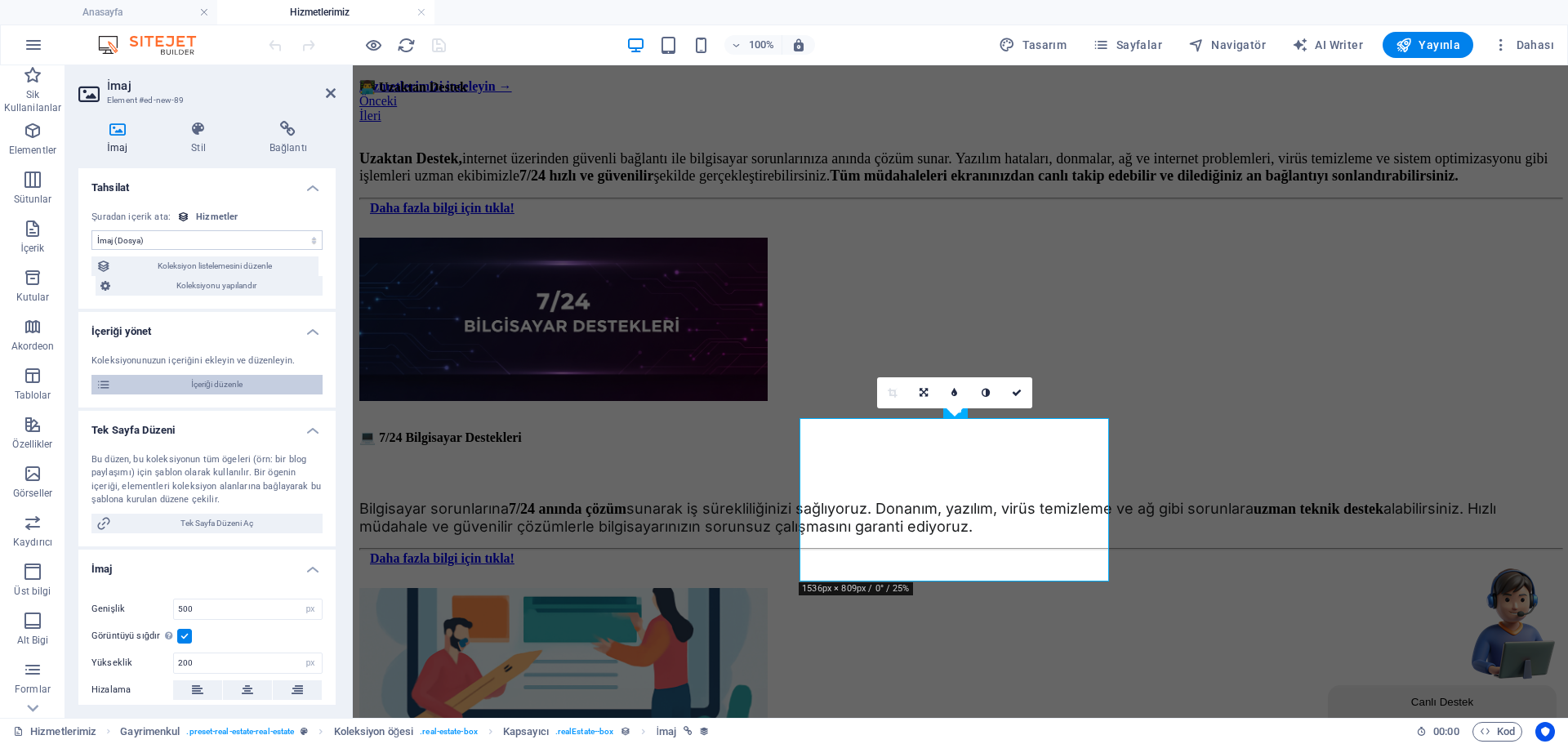
click at [209, 382] on span "İçeriği düzenle" at bounding box center [217, 384] width 202 height 20
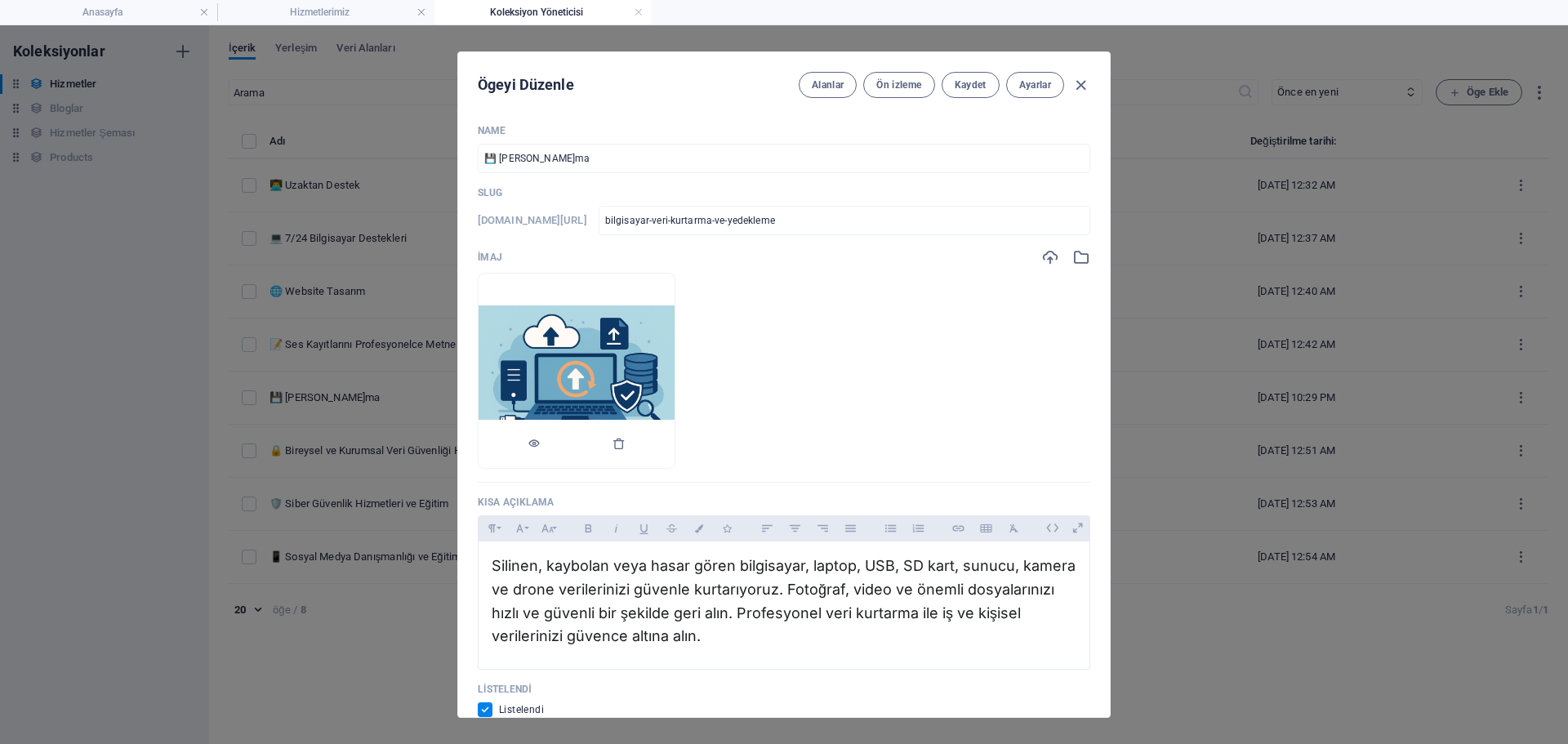
click at [675, 443] on div at bounding box center [576, 443] width 196 height 49
click at [626, 442] on icon "button" at bounding box center [618, 443] width 13 height 13
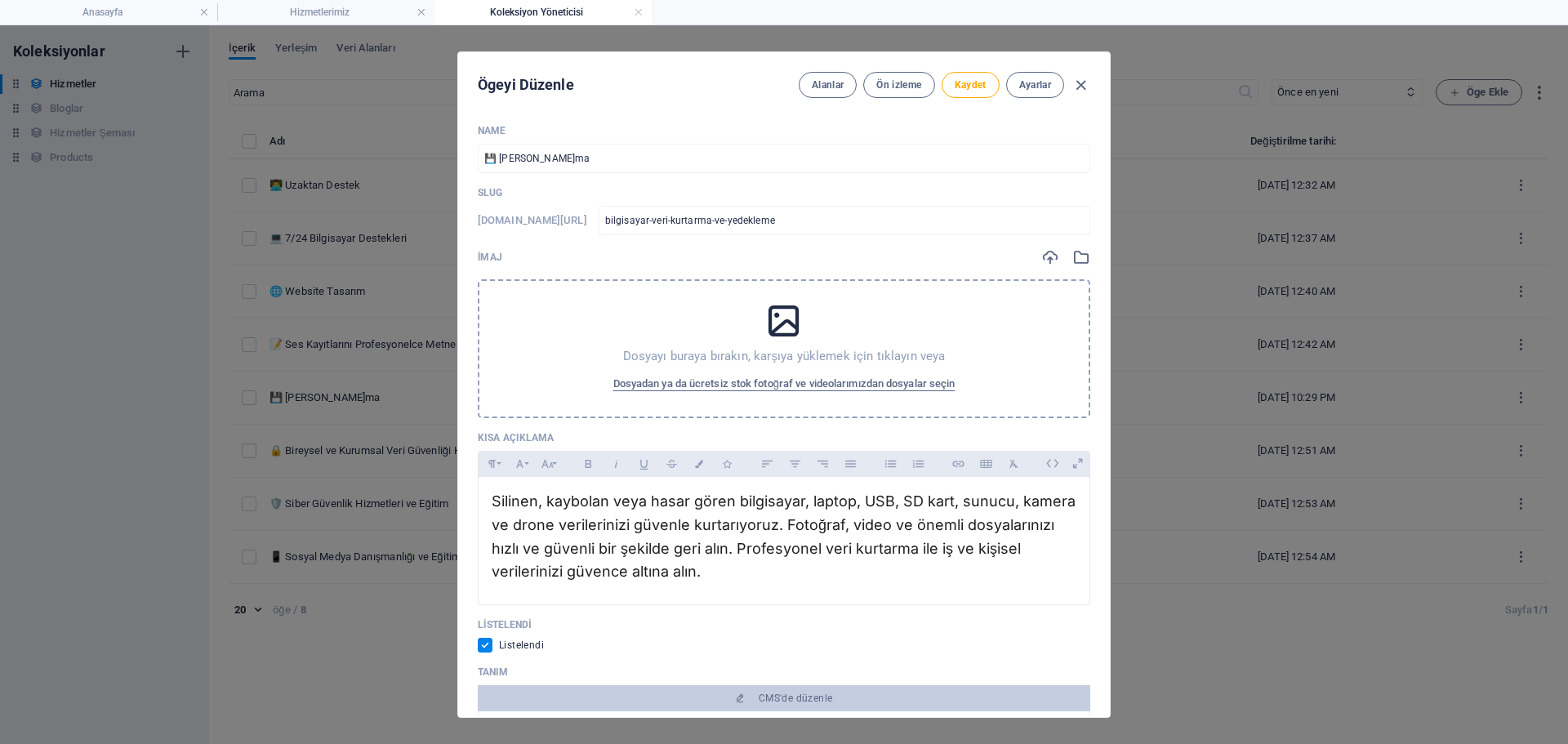
click at [692, 343] on div "Dosyayı buraya bırakın, karşıya yüklemek için tıklayın veya Dosyadan ya da ücre…" at bounding box center [784, 348] width 612 height 139
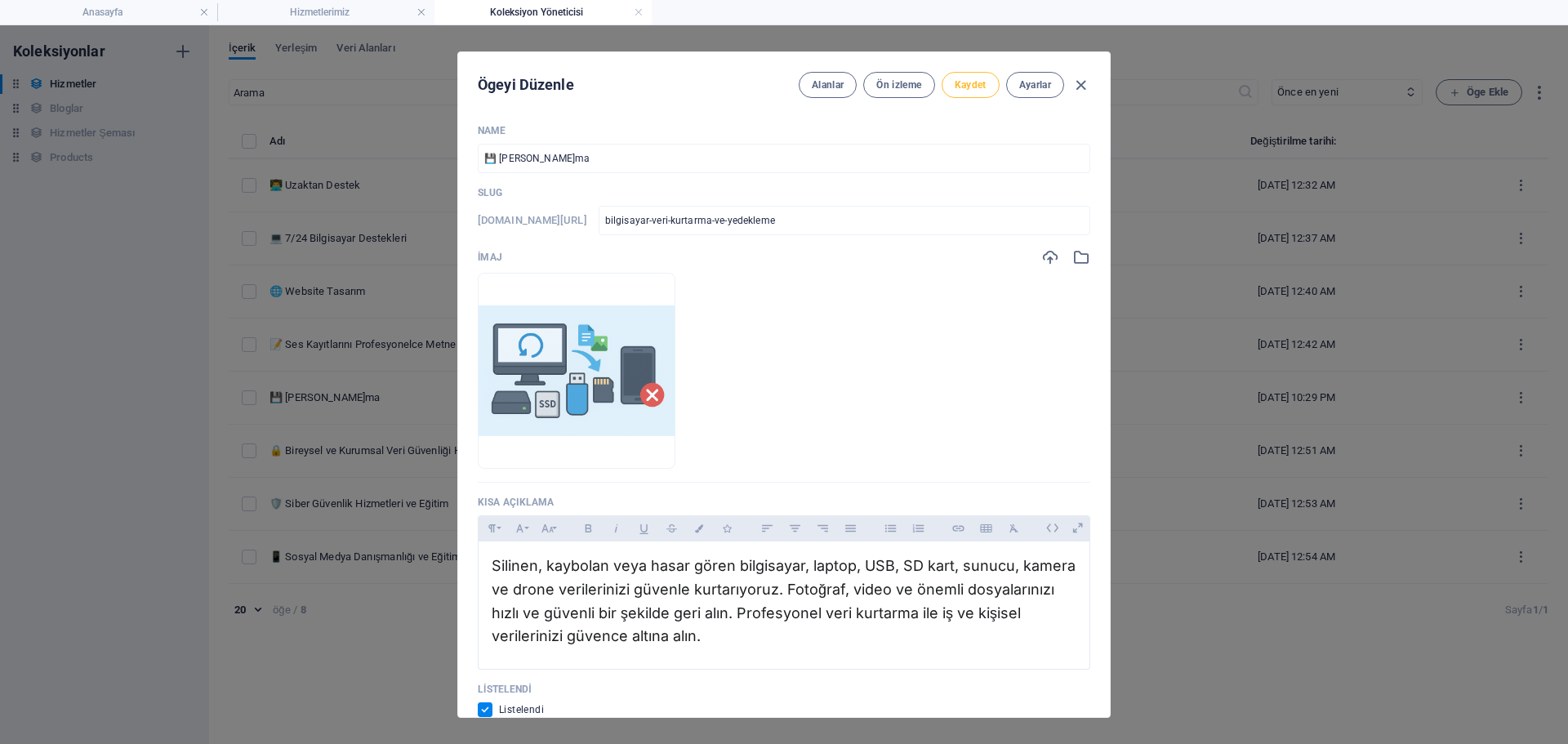
click at [985, 83] on span "Kaydet" at bounding box center [970, 85] width 32 height 13
click at [626, 440] on icon "button" at bounding box center [618, 443] width 13 height 13
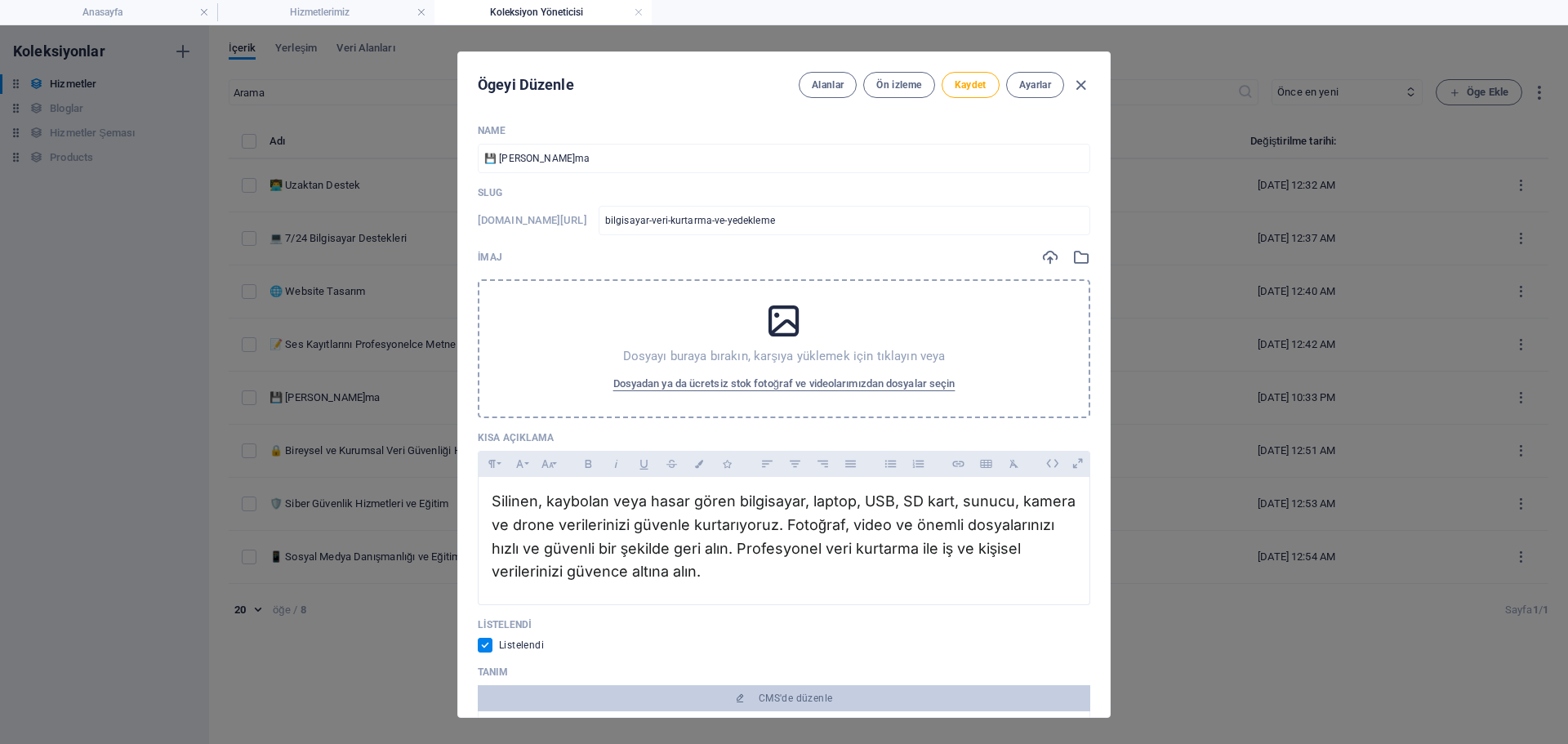
click at [680, 333] on div "Dosyayı buraya bırakın, karşıya yüklemek için tıklayın veya Dosyadan ya da ücre…" at bounding box center [784, 348] width 612 height 139
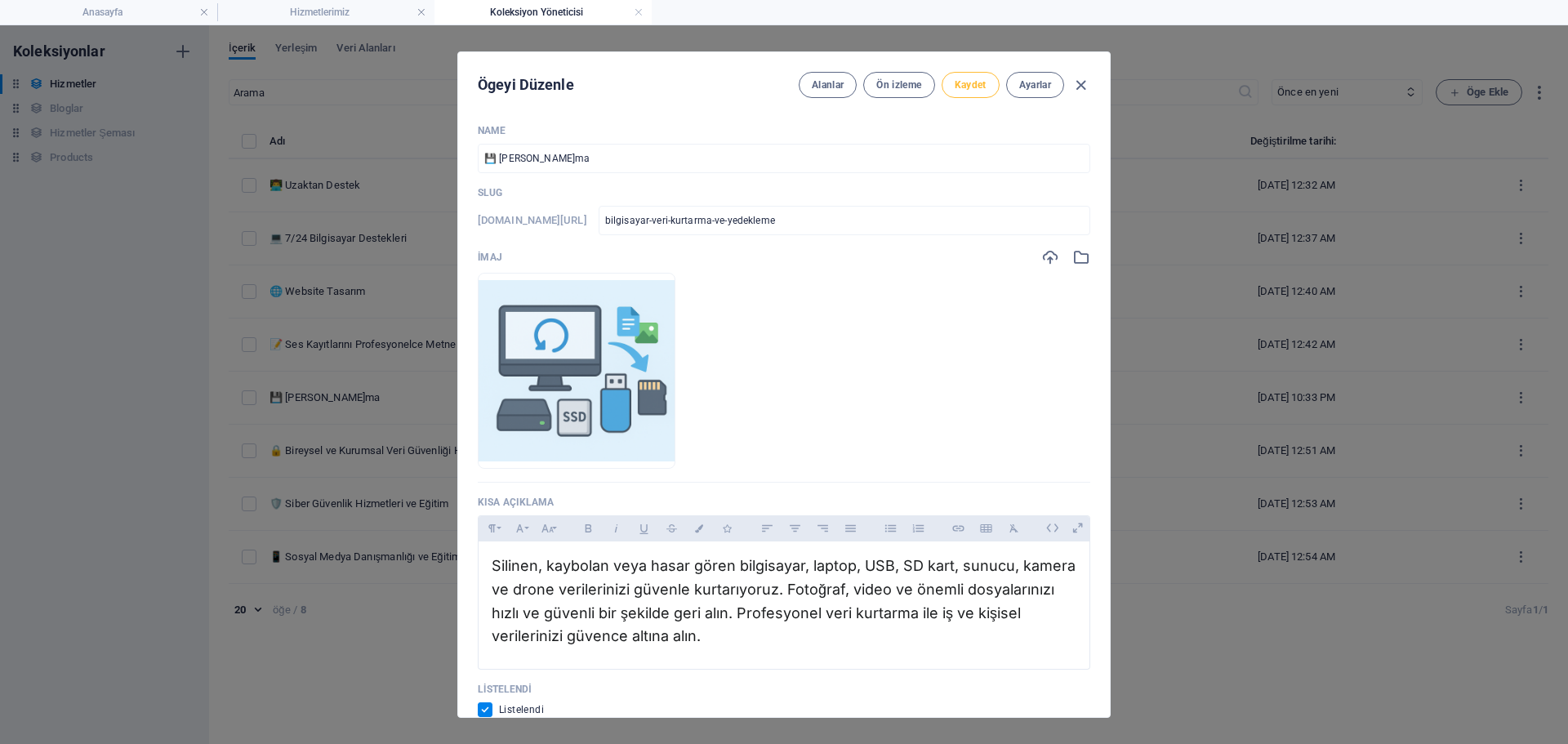
click at [972, 89] on span "Kaydet" at bounding box center [970, 85] width 32 height 13
click at [1087, 88] on icon "button" at bounding box center [1082, 86] width 19 height 19
checkbox input "false"
type input "bilgisayar-veri-kurtarma-ve-yedekleme"
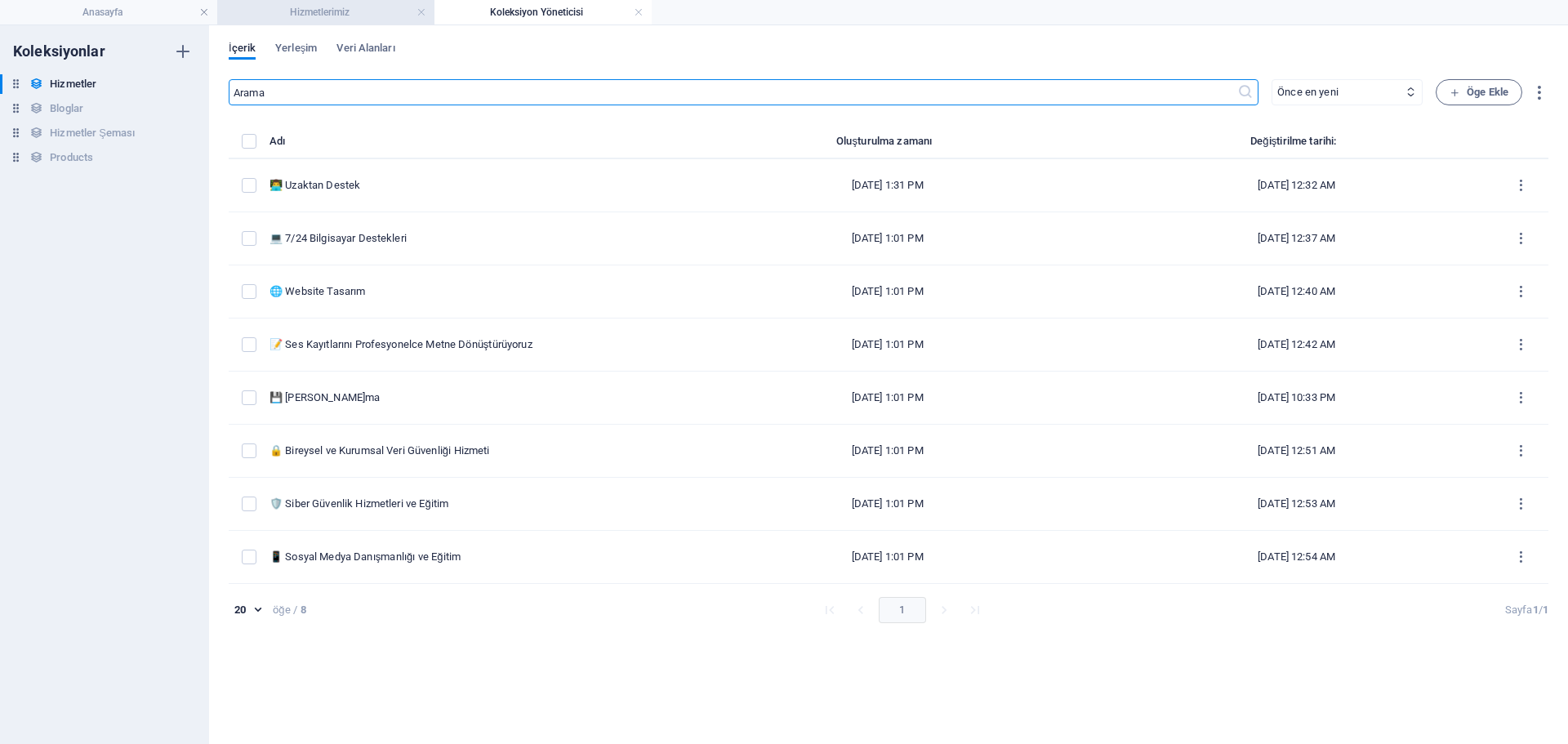
click at [381, 7] on h4 "Hizmetlerimiz" at bounding box center [326, 12] width 218 height 18
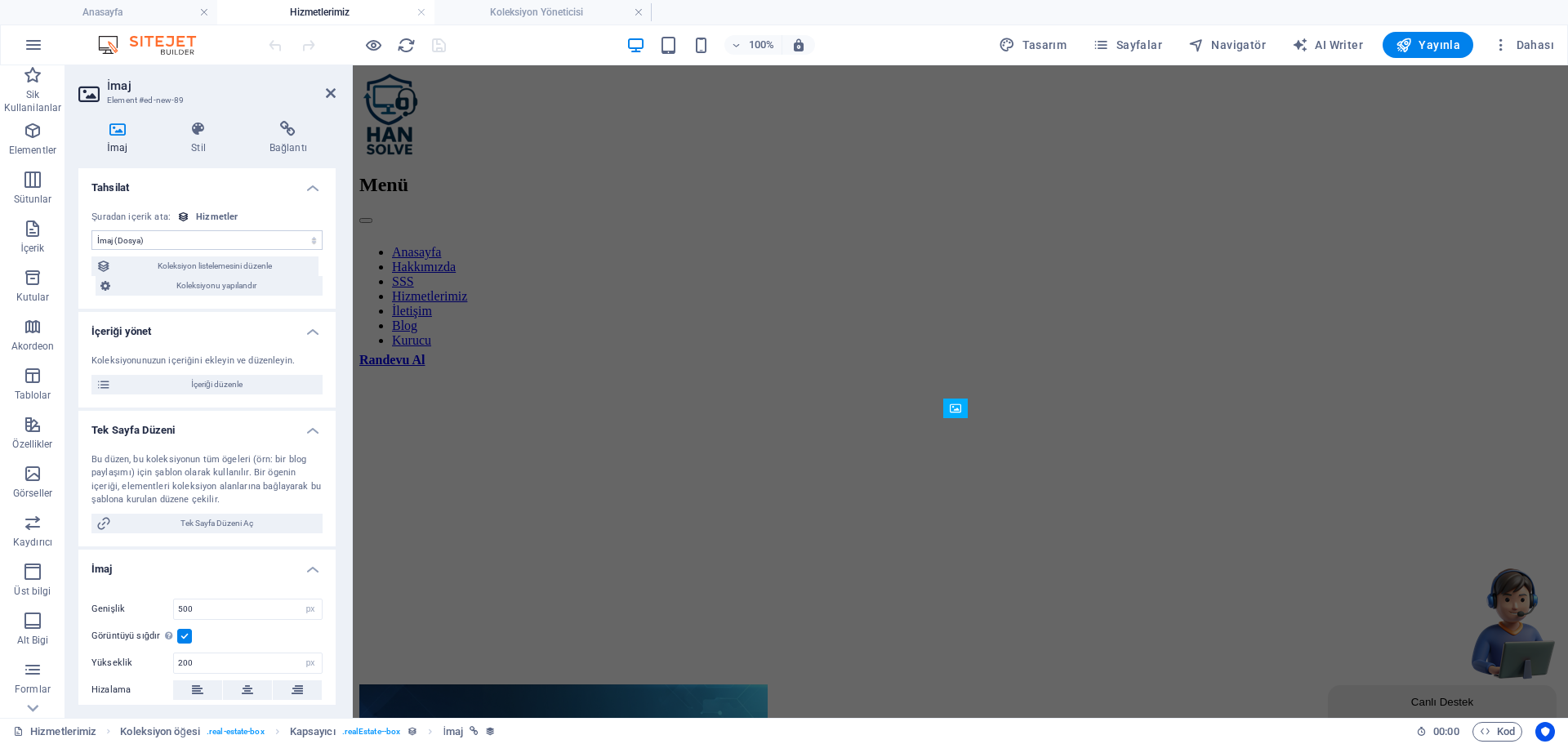
scroll to position [797, 0]
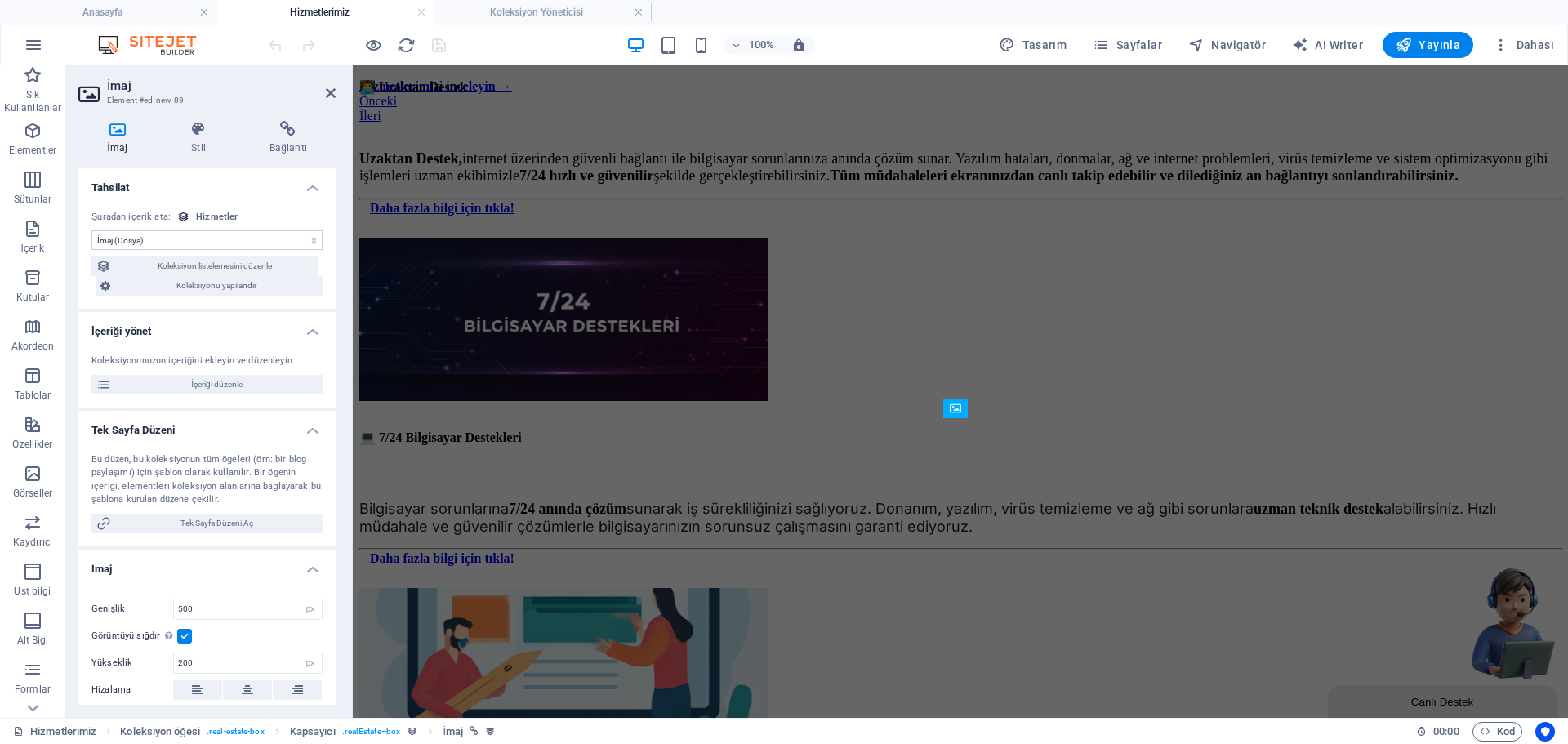
select select "DISABLED_OPTION_VALUE"
click at [411, 51] on icon "reload" at bounding box center [407, 45] width 19 height 19
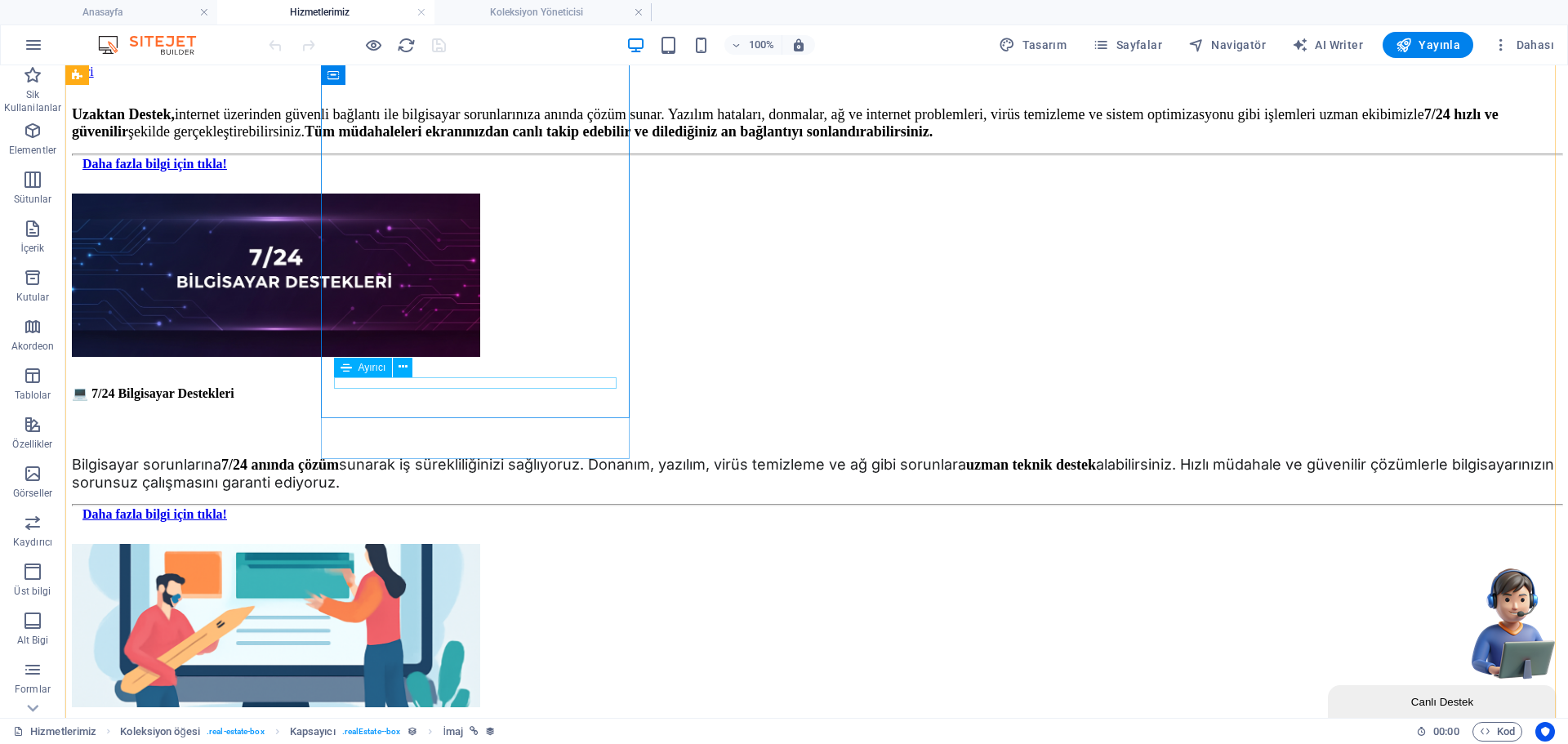
scroll to position [898, 0]
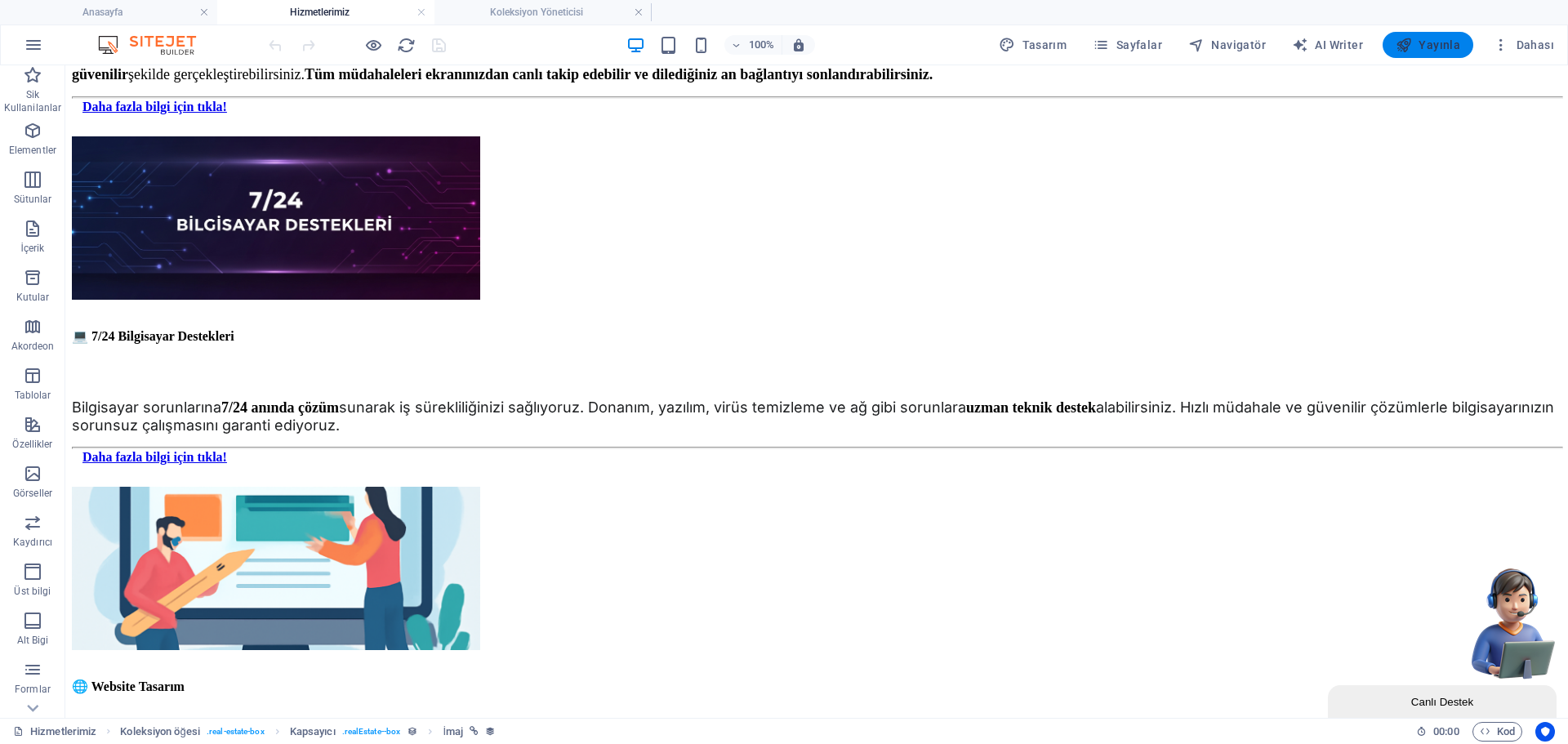
click at [1432, 45] on span "Yayınla" at bounding box center [1428, 45] width 64 height 16
